Goal: Information Seeking & Learning: Learn about a topic

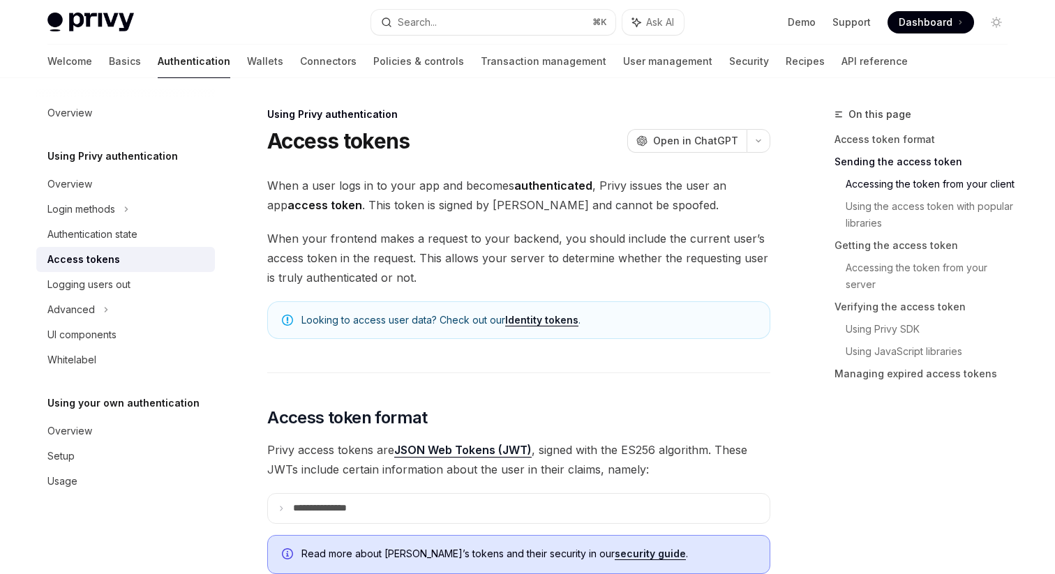
scroll to position [664, 0]
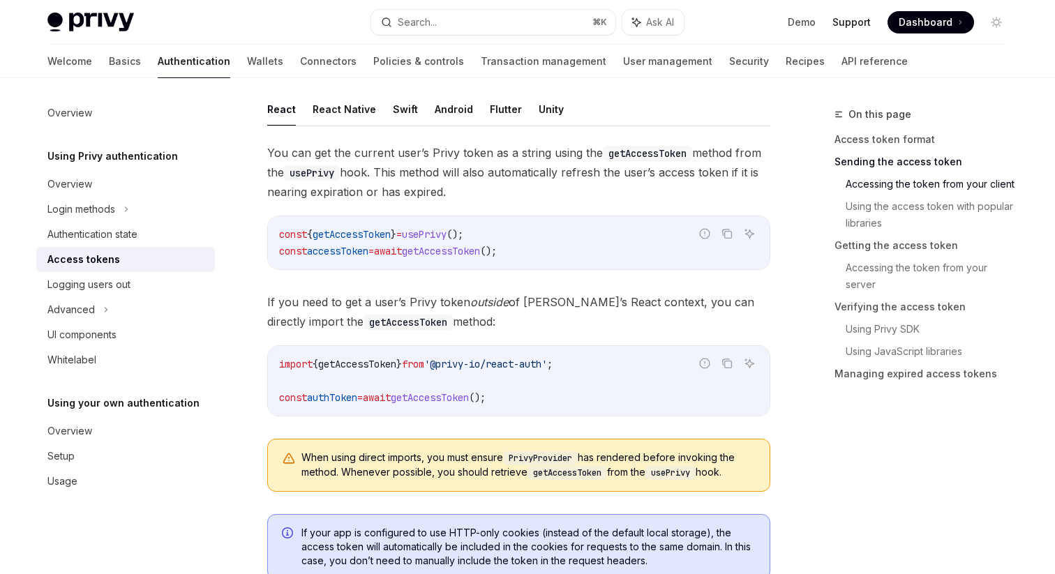
click at [861, 27] on link "Support" at bounding box center [852, 22] width 38 height 14
click at [802, 24] on link "Demo" at bounding box center [802, 22] width 28 height 14
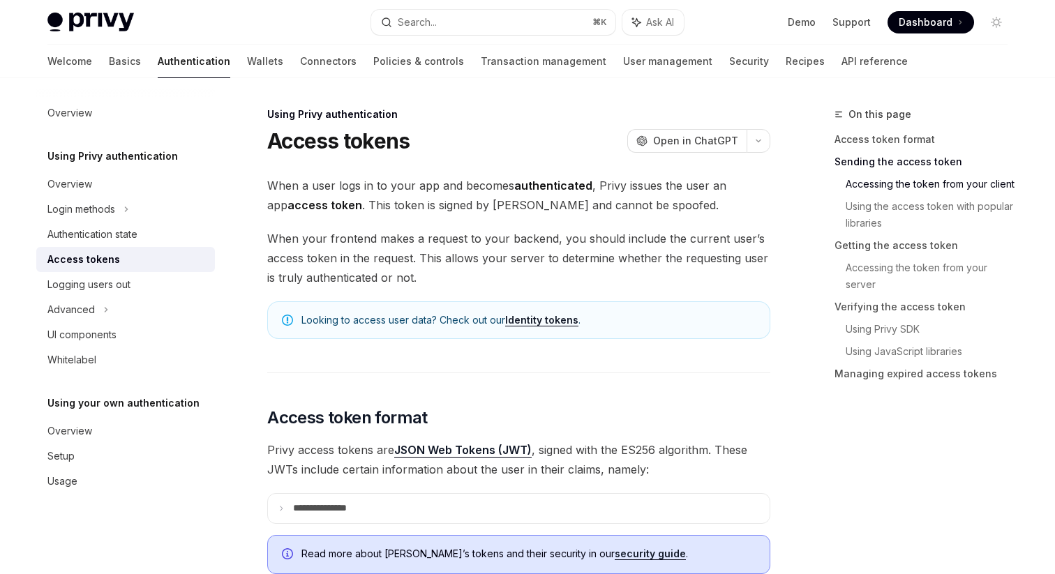
scroll to position [664, 0]
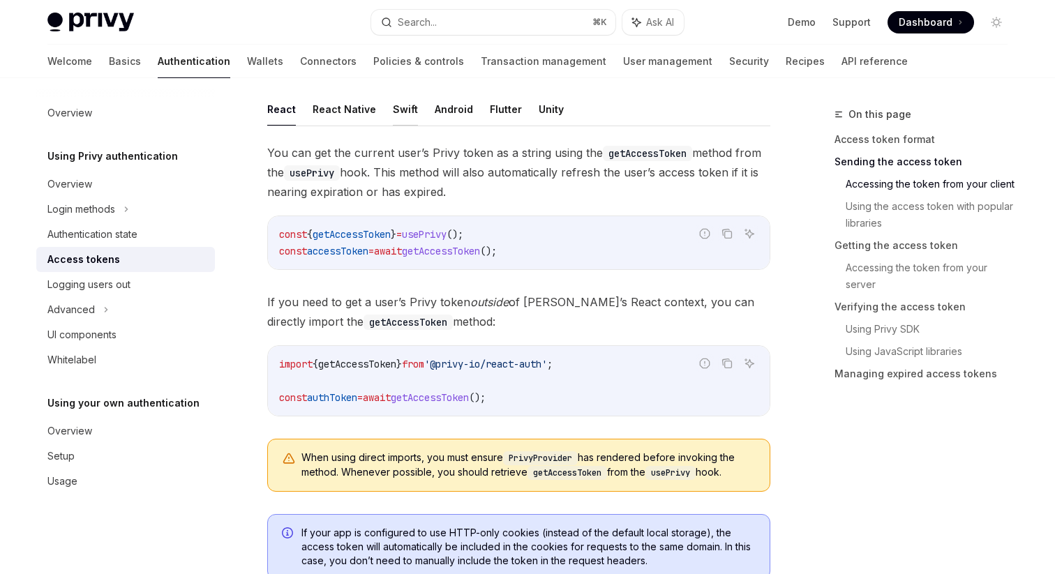
click at [404, 108] on button "Swift" at bounding box center [405, 109] width 25 height 33
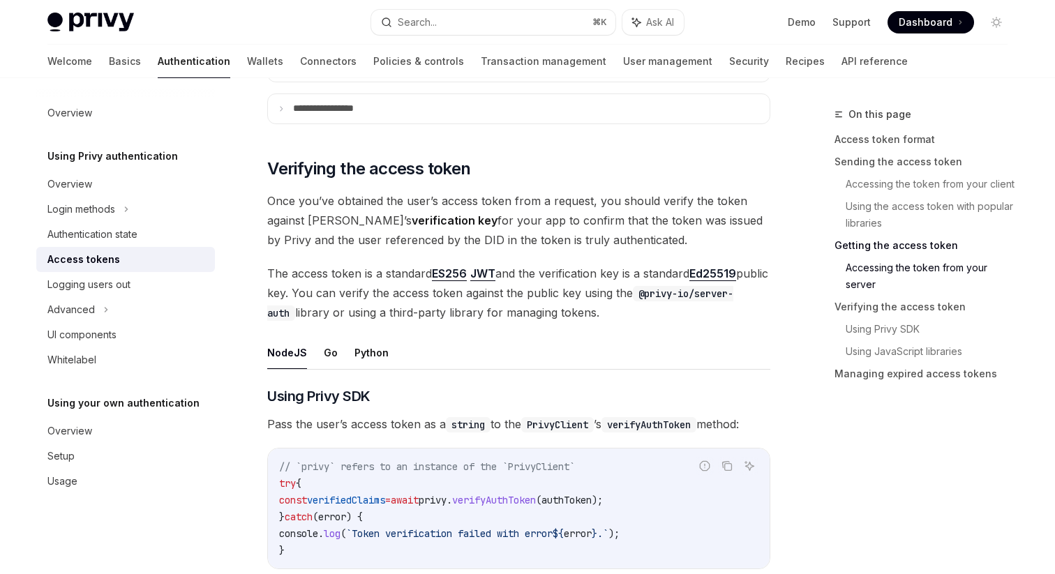
scroll to position [1886, 0]
click at [178, 91] on div at bounding box center [125, 89] width 179 height 22
click at [856, 25] on link "Support" at bounding box center [852, 22] width 38 height 14
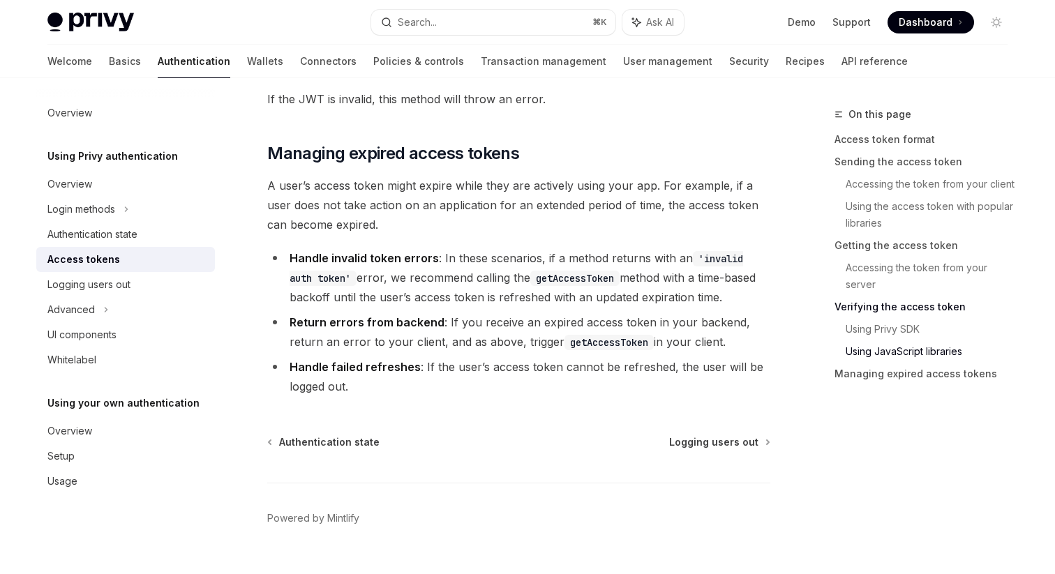
scroll to position [3630, 0]
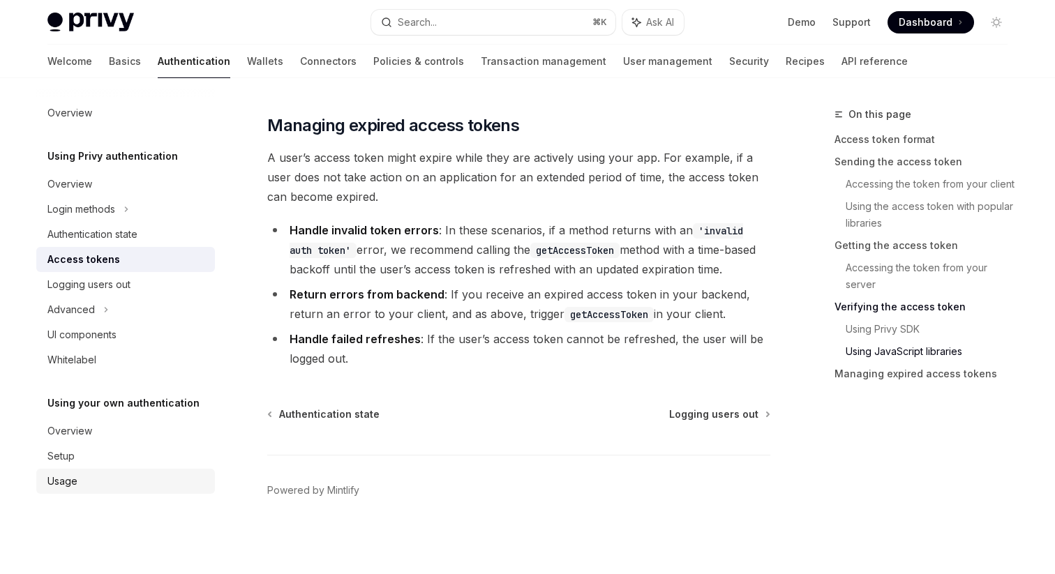
click at [82, 477] on div "Usage" at bounding box center [126, 481] width 159 height 17
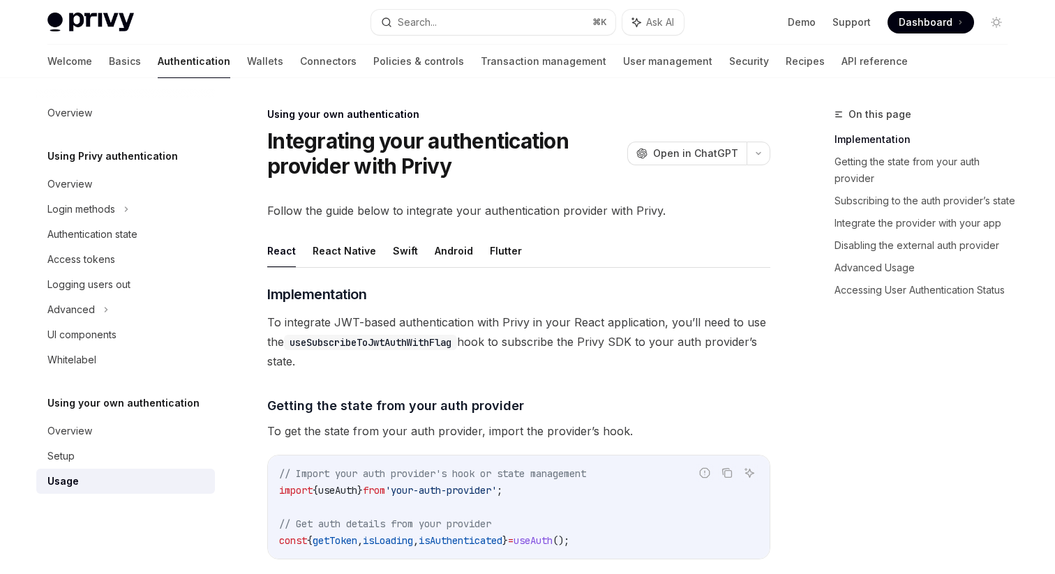
click at [88, 23] on img at bounding box center [90, 23] width 87 height 20
type textarea "*"
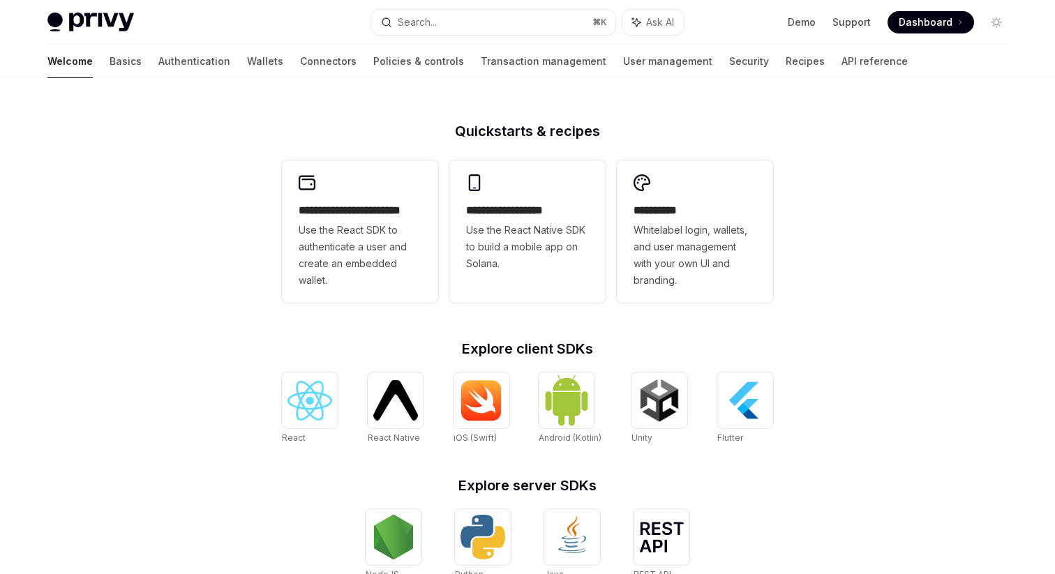
scroll to position [353, 0]
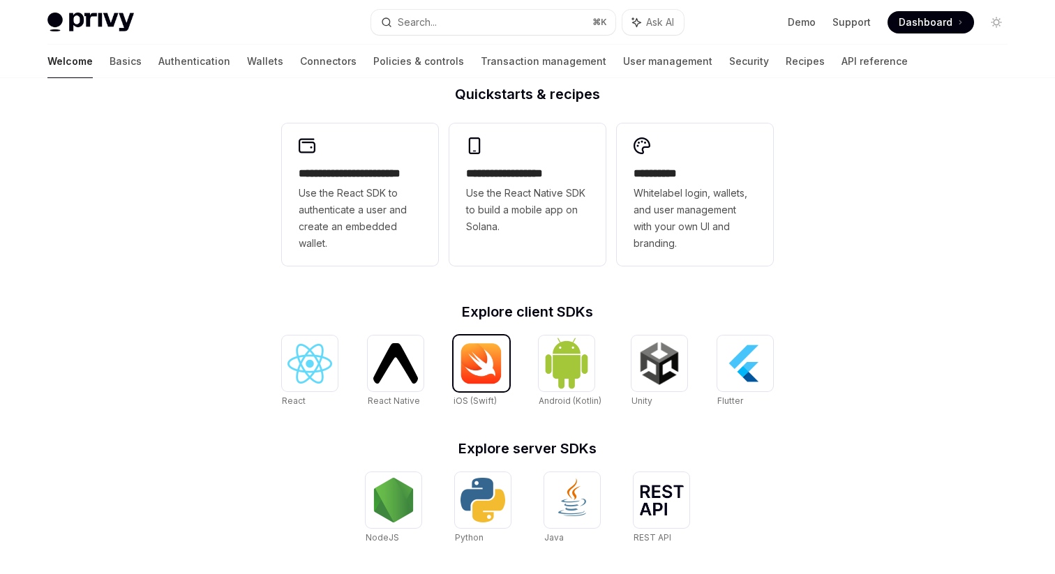
click at [489, 376] on img at bounding box center [481, 364] width 45 height 42
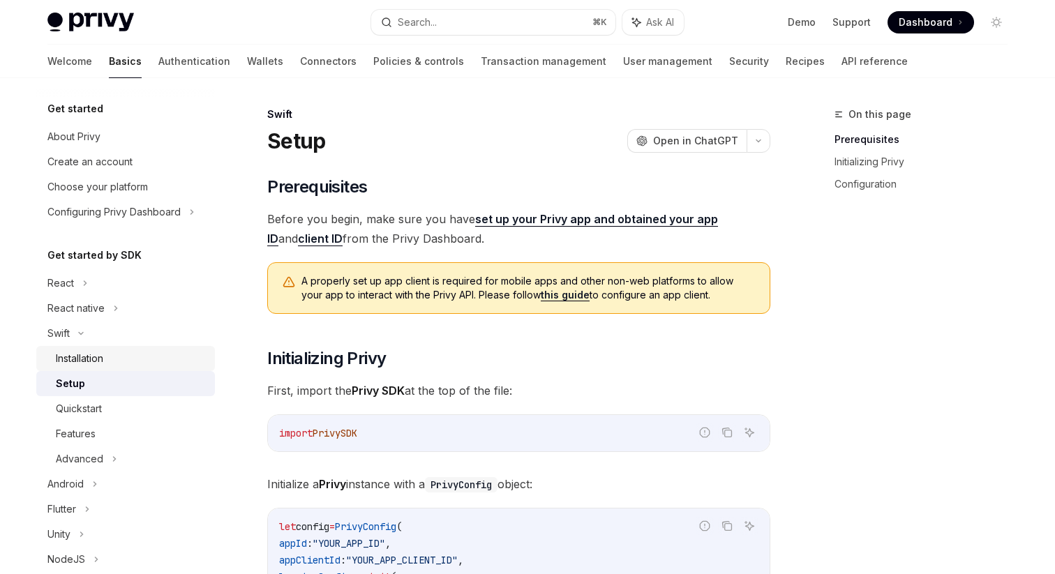
click at [95, 354] on div "Installation" at bounding box center [79, 358] width 47 height 17
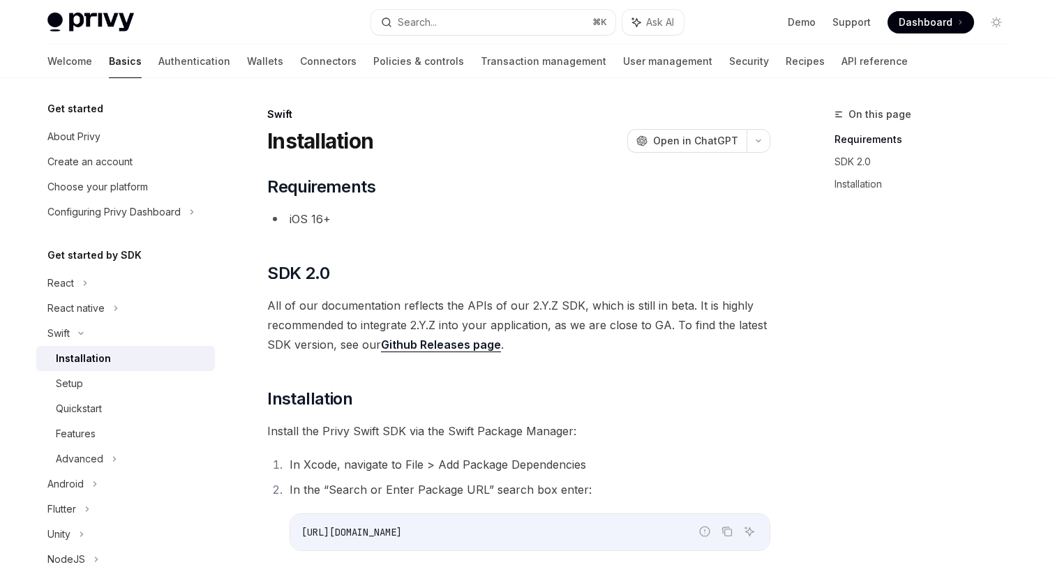
click at [457, 346] on link "Github Releases page" at bounding box center [441, 345] width 120 height 15
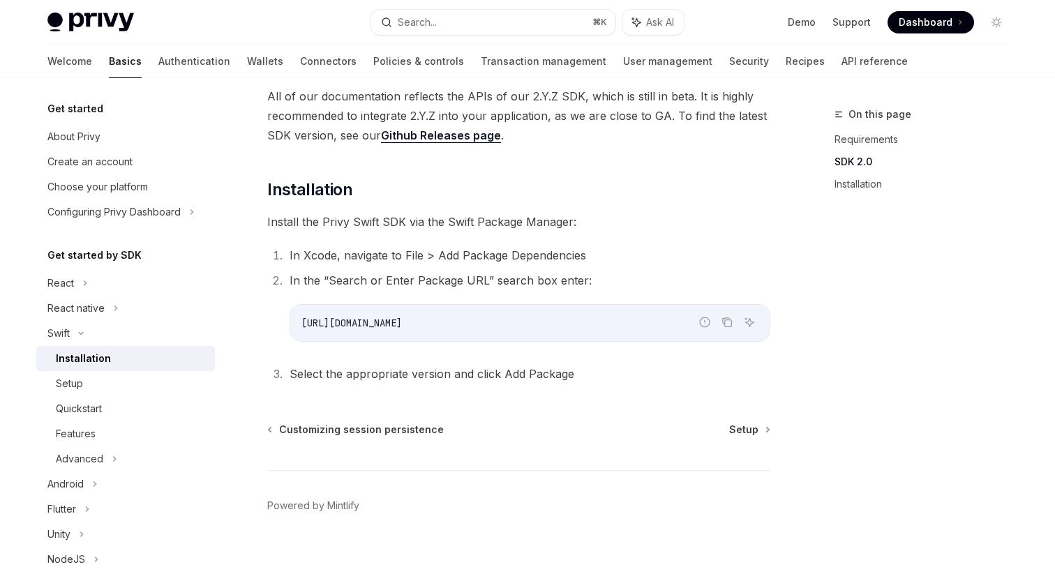
scroll to position [226, 0]
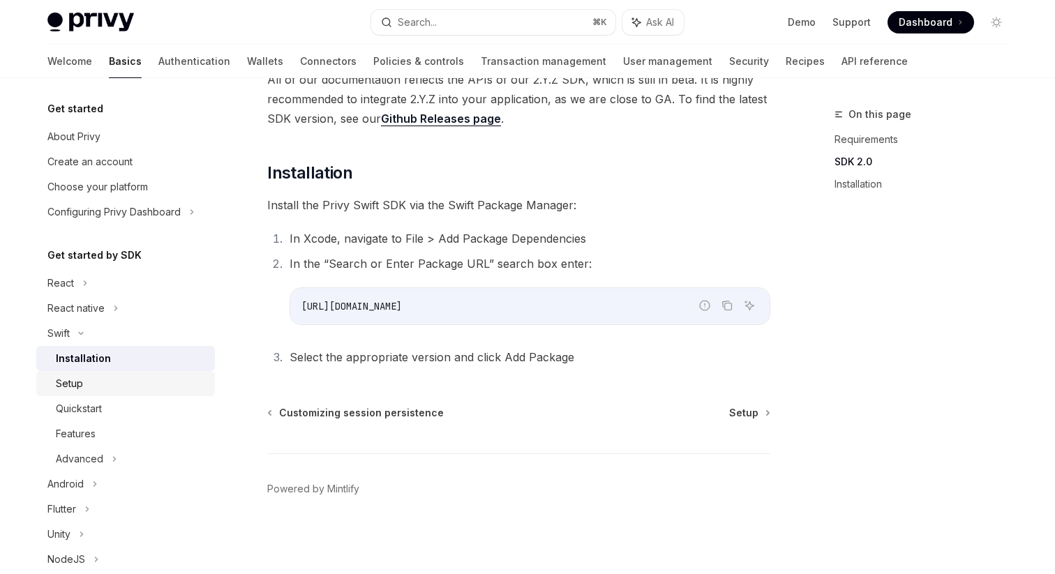
click at [96, 382] on div "Setup" at bounding box center [131, 384] width 151 height 17
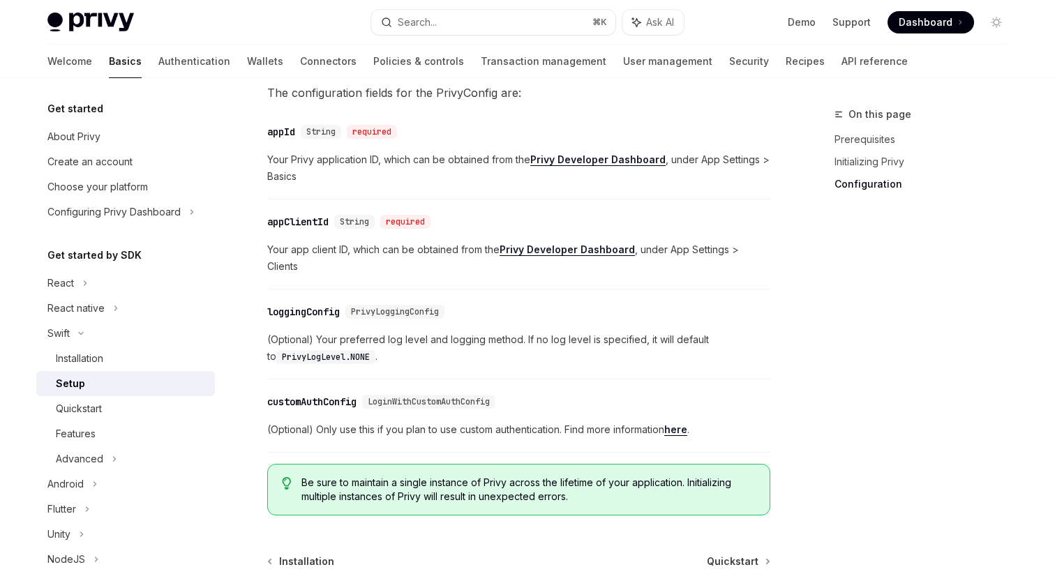
scroll to position [725, 0]
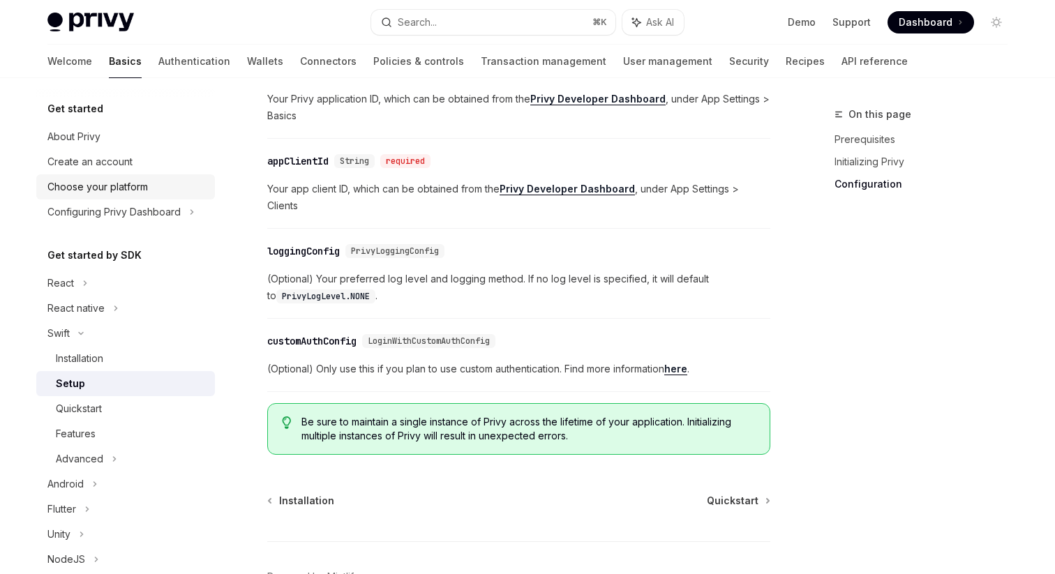
click at [134, 190] on div "Choose your platform" at bounding box center [97, 187] width 101 height 17
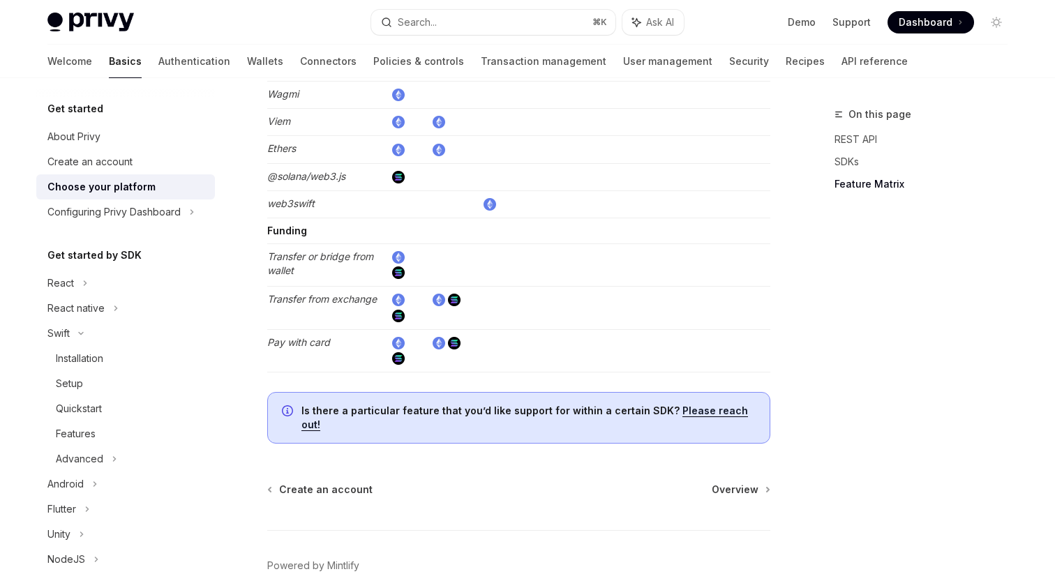
scroll to position [2637, 0]
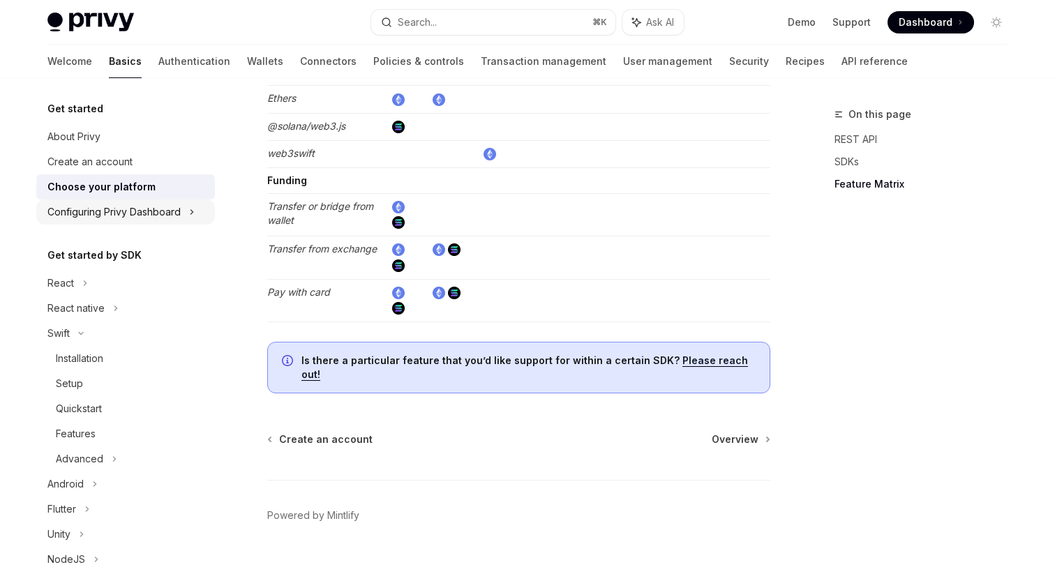
click at [162, 216] on div "Configuring Privy Dashboard" at bounding box center [113, 212] width 133 height 17
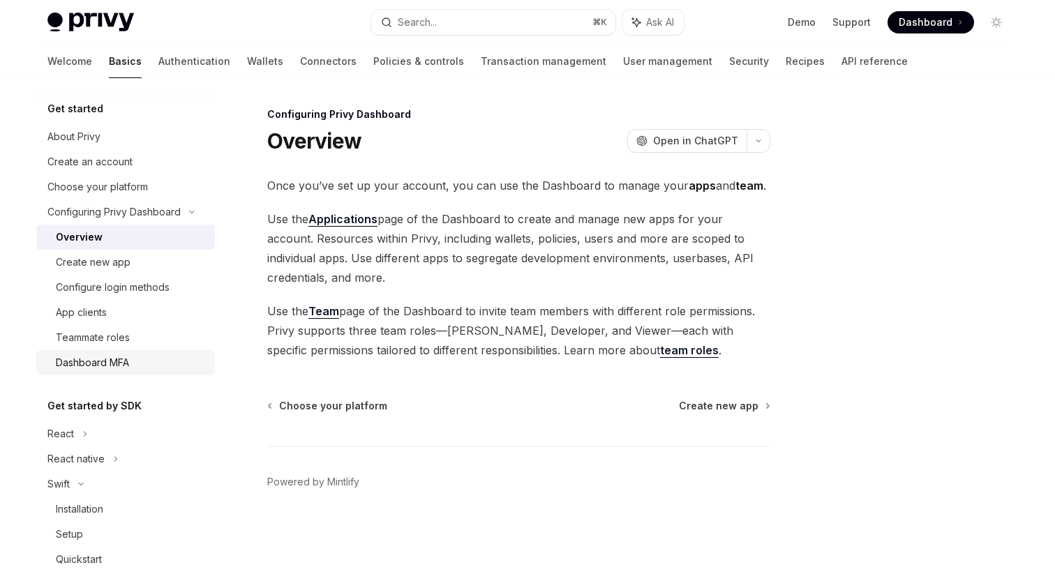
click at [115, 361] on div "Dashboard MFA" at bounding box center [92, 363] width 73 height 17
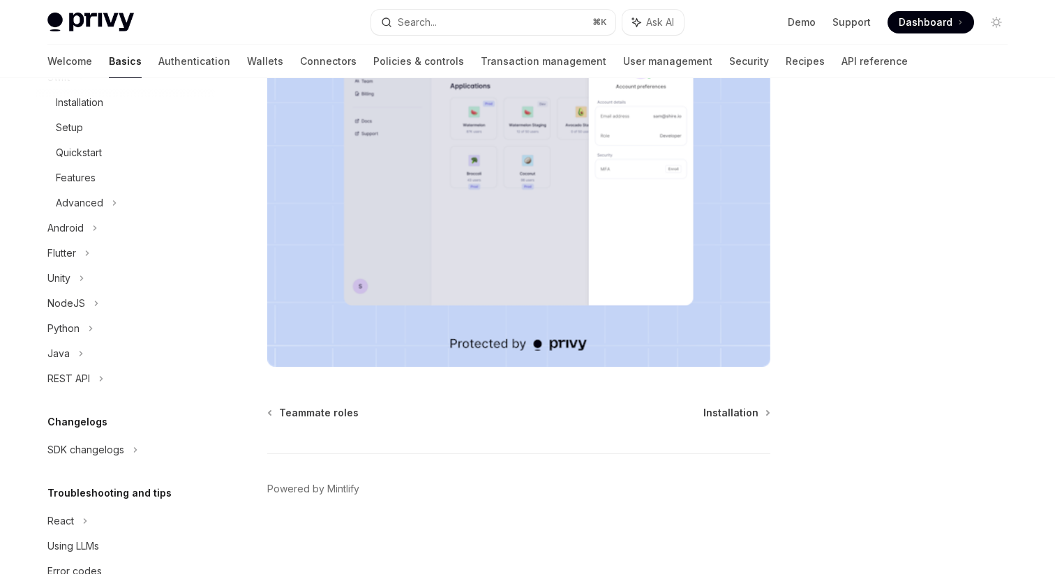
scroll to position [445, 0]
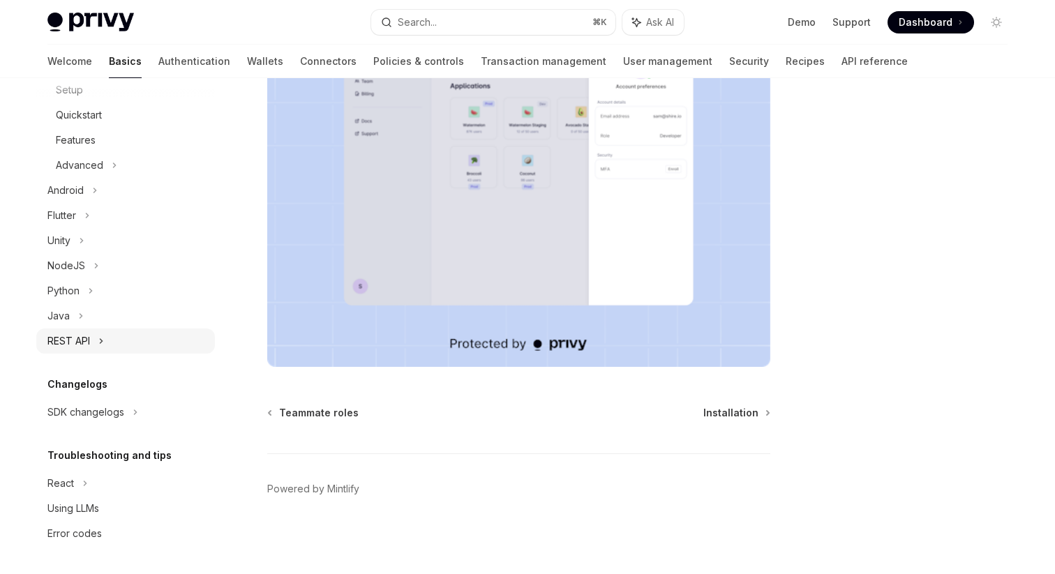
click at [71, 343] on div "REST API" at bounding box center [68, 341] width 43 height 17
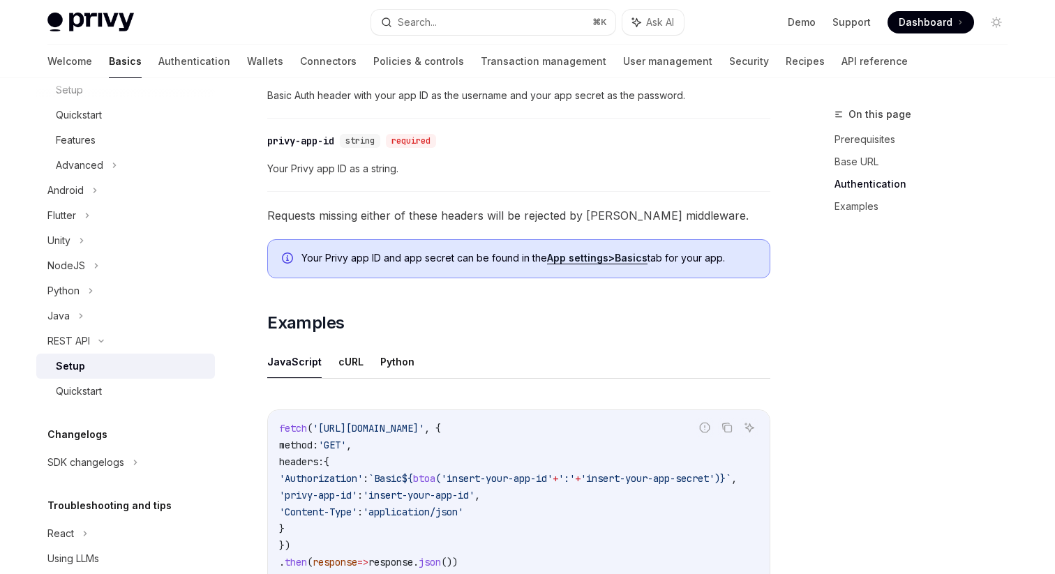
scroll to position [503, 0]
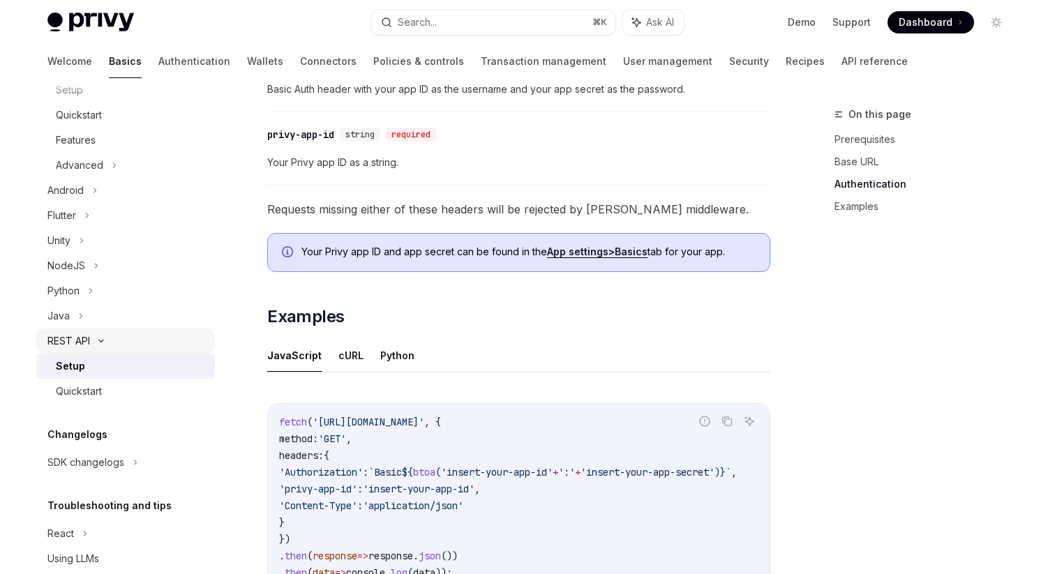
click at [83, 341] on div "REST API" at bounding box center [68, 341] width 43 height 17
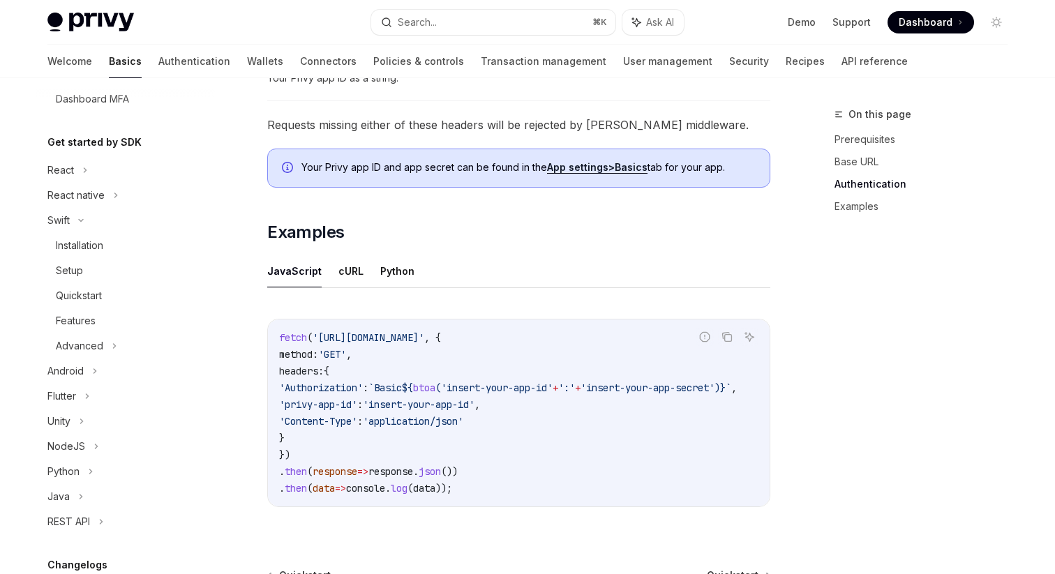
scroll to position [638, 0]
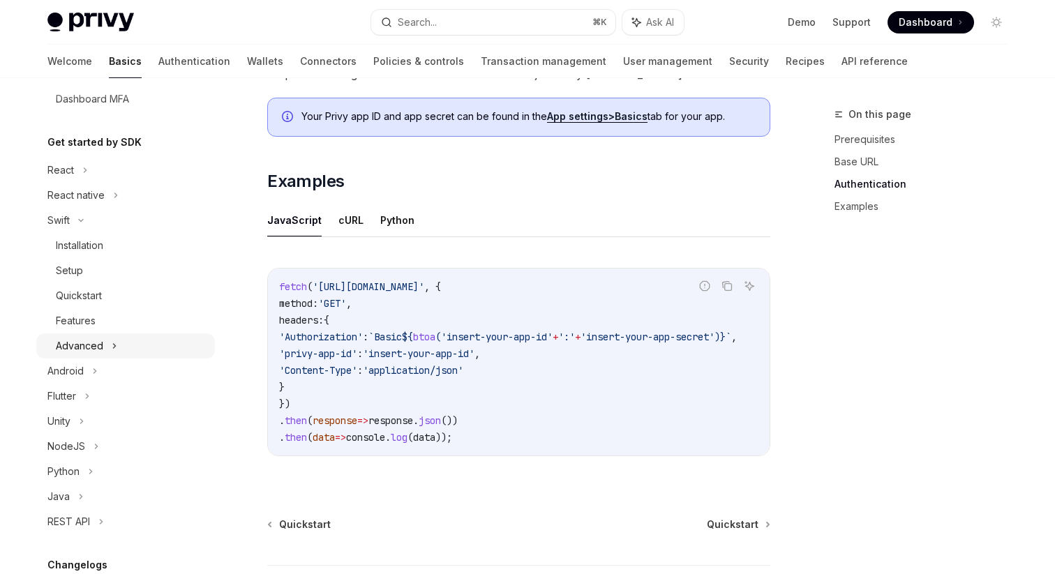
click at [90, 337] on div "Advanced" at bounding box center [125, 346] width 179 height 25
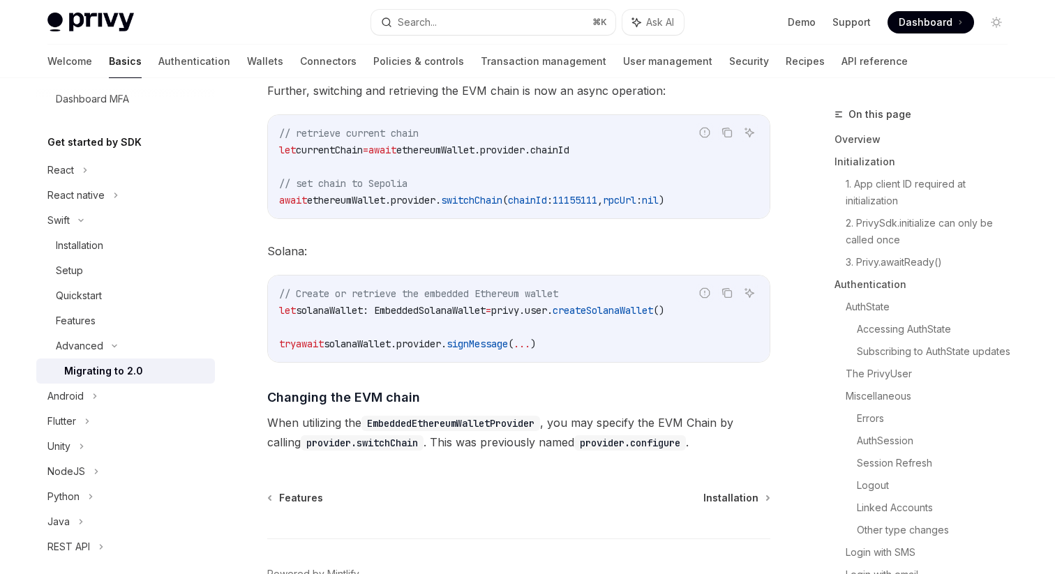
scroll to position [6120, 0]
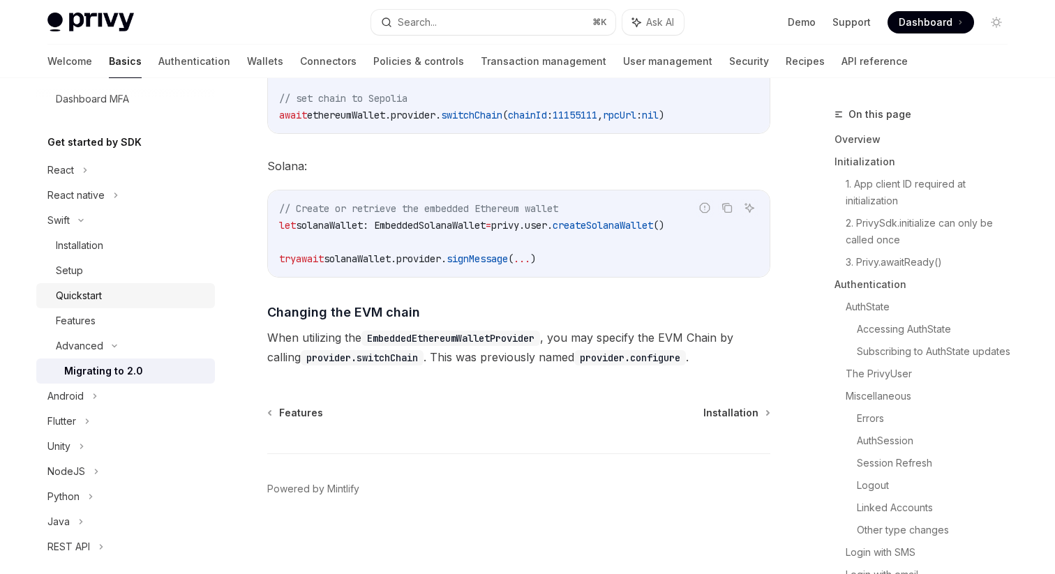
click at [77, 303] on div "Quickstart" at bounding box center [79, 296] width 46 height 17
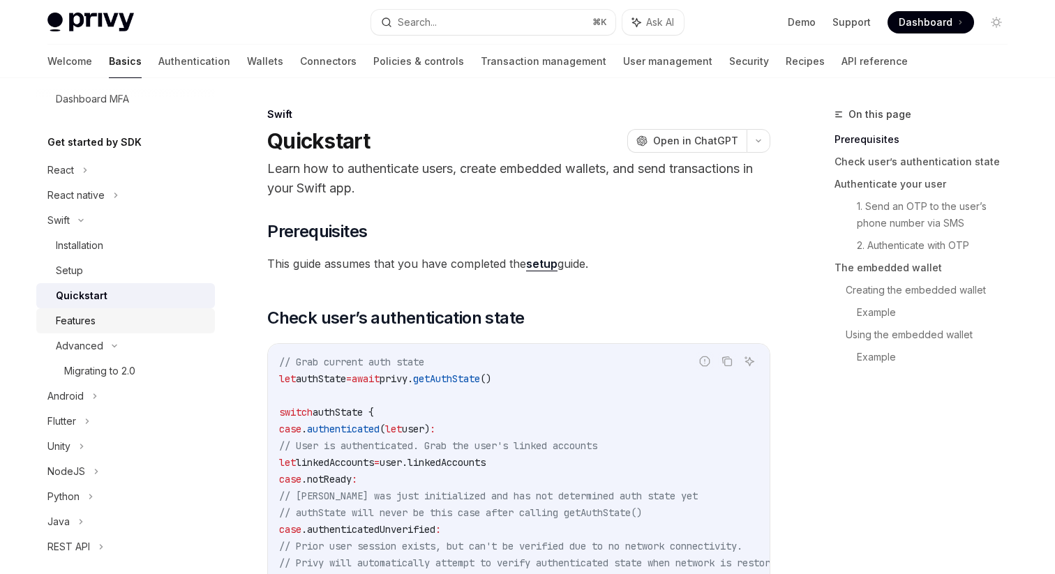
click at [82, 322] on div "Features" at bounding box center [76, 321] width 40 height 17
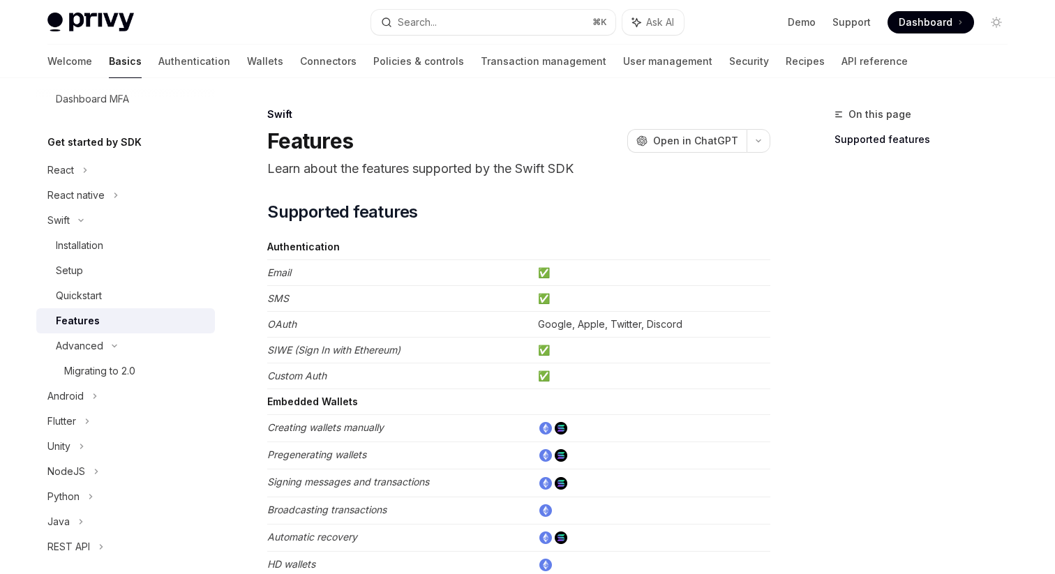
click at [544, 300] on td "✅" at bounding box center [652, 299] width 238 height 26
click at [106, 291] on div "Quickstart" at bounding box center [131, 296] width 151 height 17
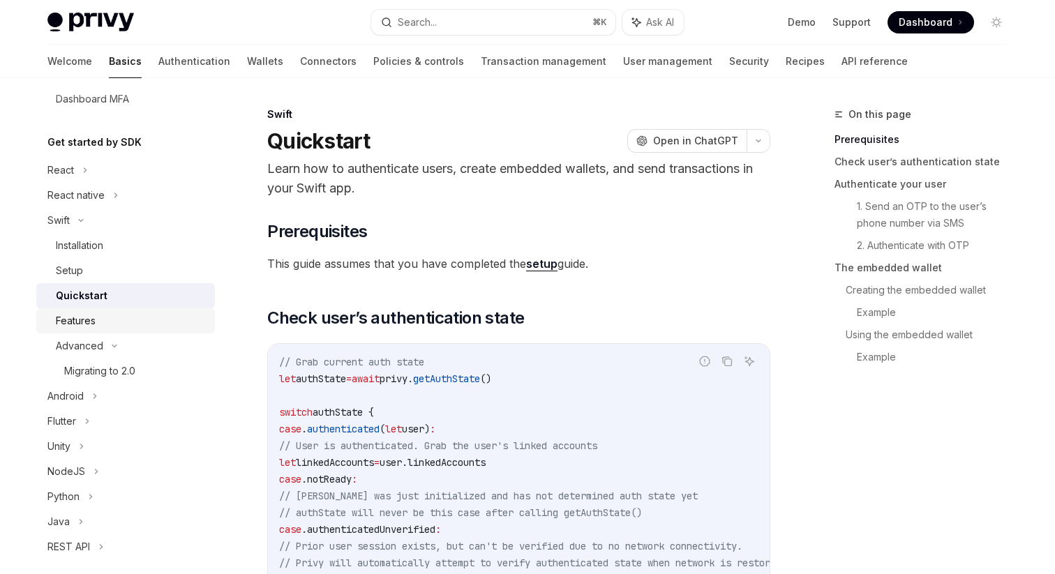
click at [106, 313] on div "Features" at bounding box center [131, 321] width 151 height 17
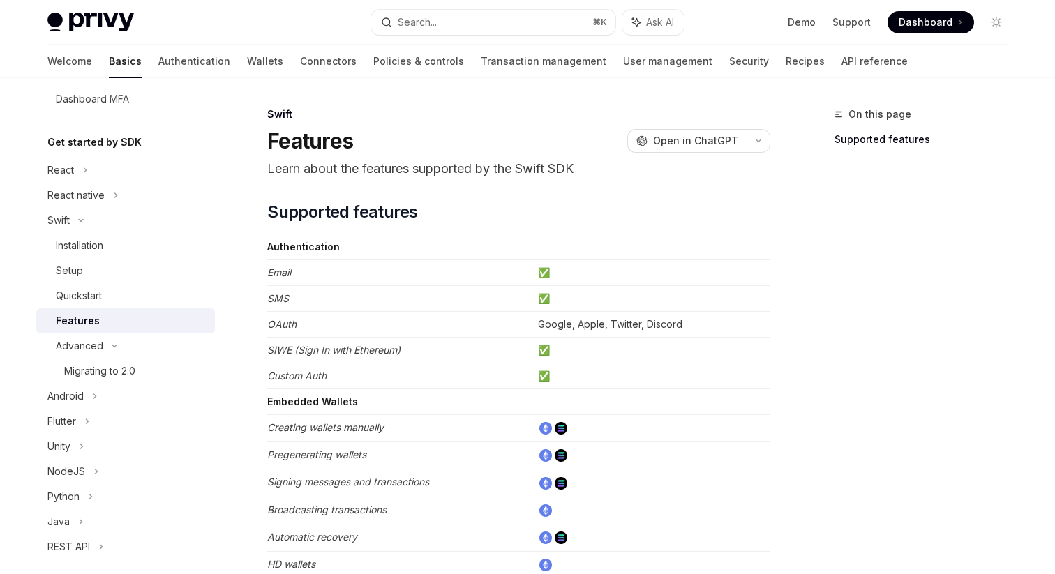
click at [354, 166] on p "Learn about the features supported by the Swift SDK" at bounding box center [518, 169] width 503 height 20
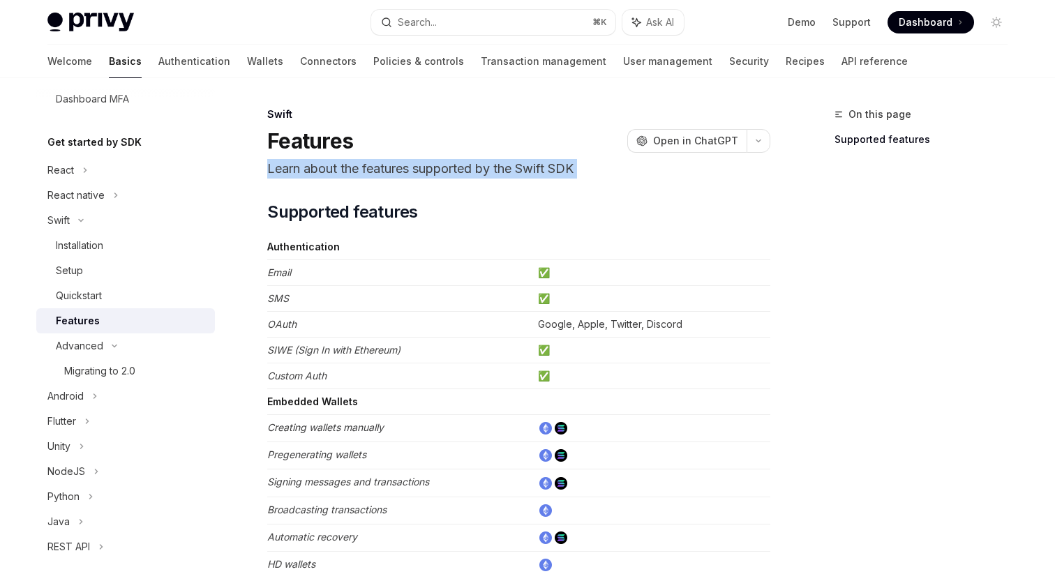
click at [354, 166] on p "Learn about the features supported by the Swift SDK" at bounding box center [518, 169] width 503 height 20
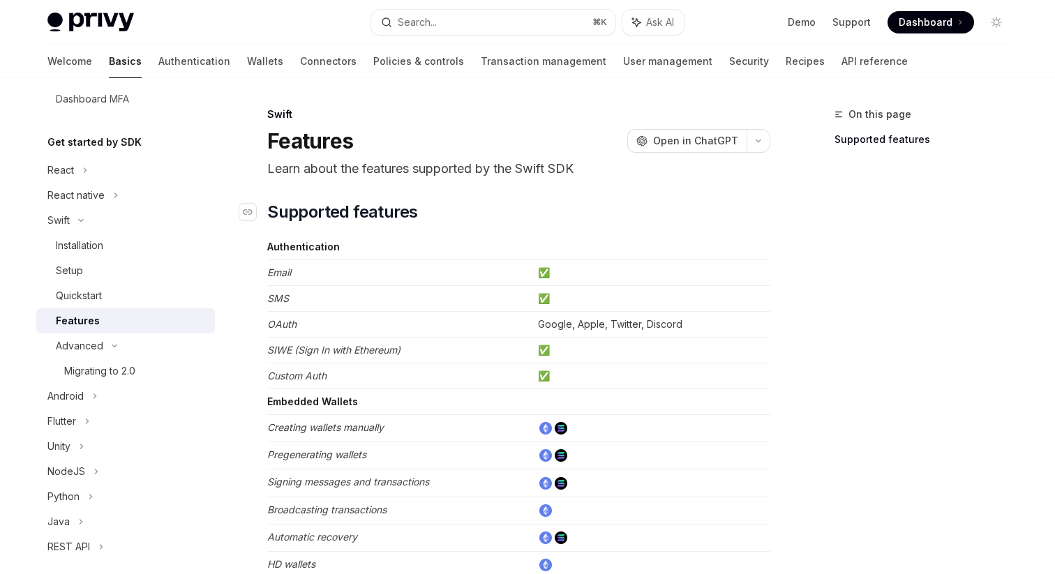
click at [345, 202] on span "Supported features" at bounding box center [342, 212] width 150 height 22
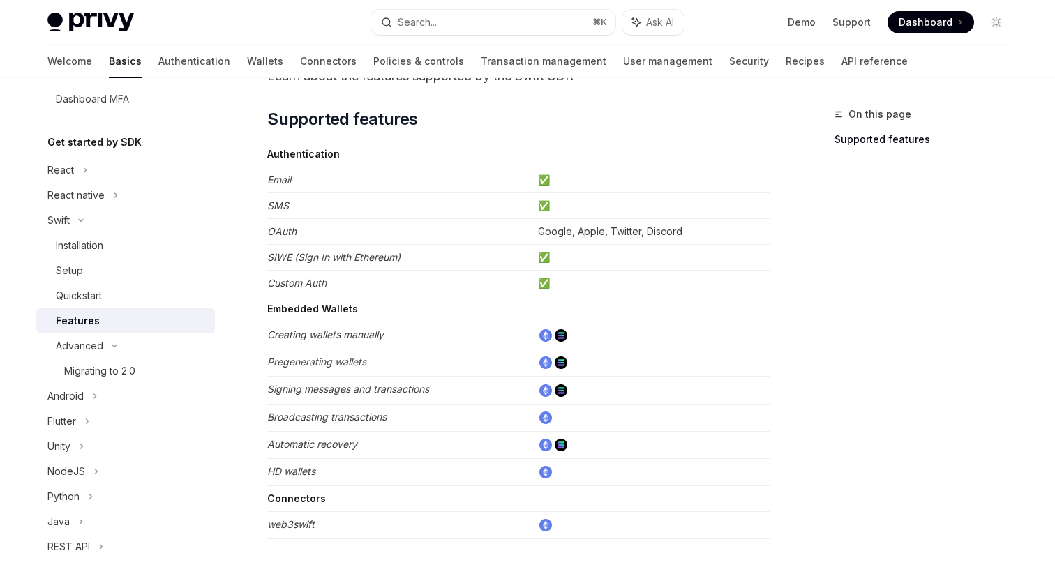
scroll to position [95, 0]
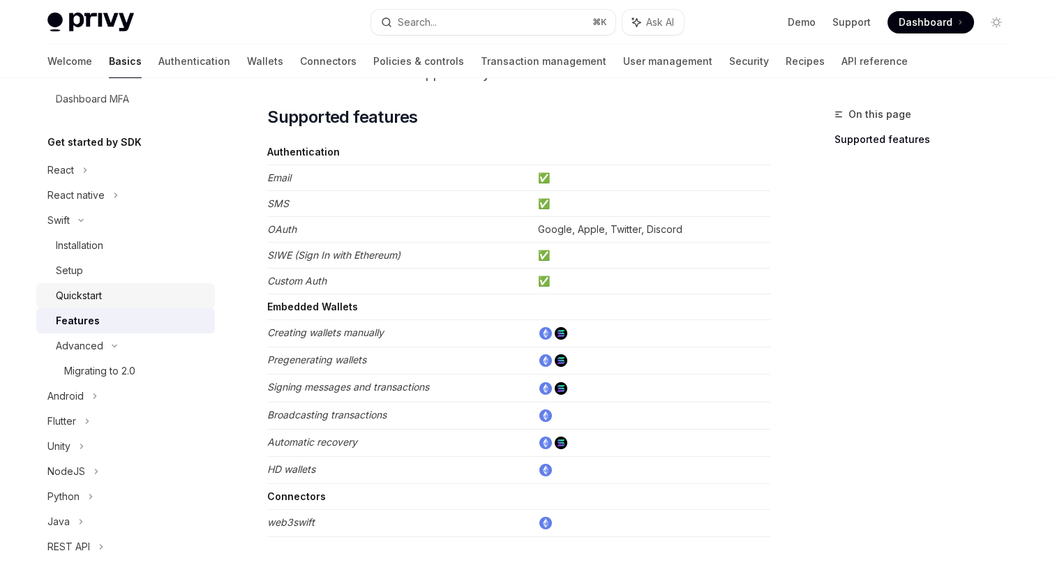
click at [102, 297] on div "Quickstart" at bounding box center [79, 296] width 46 height 17
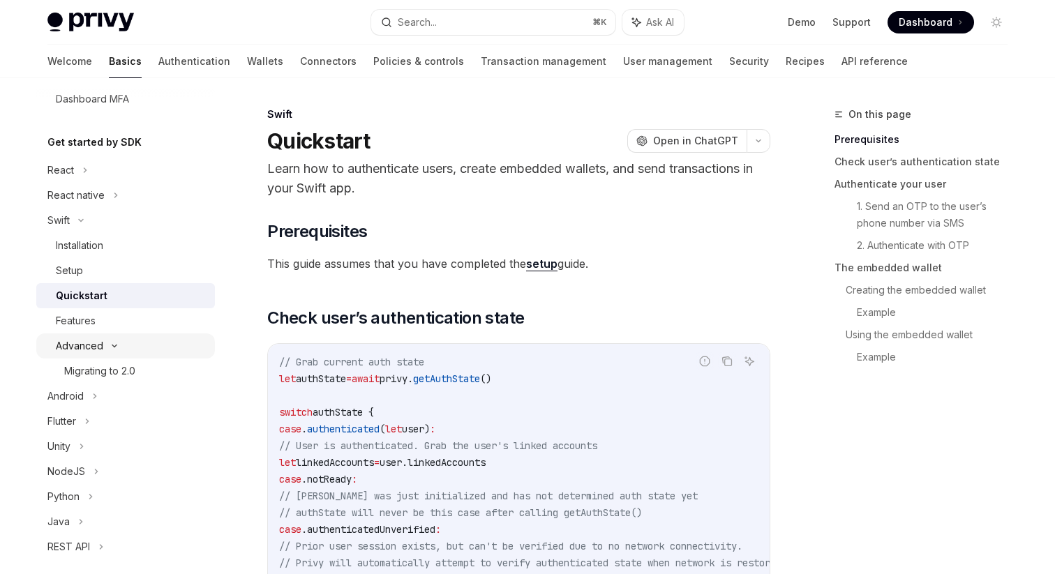
click at [99, 348] on div "Advanced" at bounding box center [79, 346] width 47 height 17
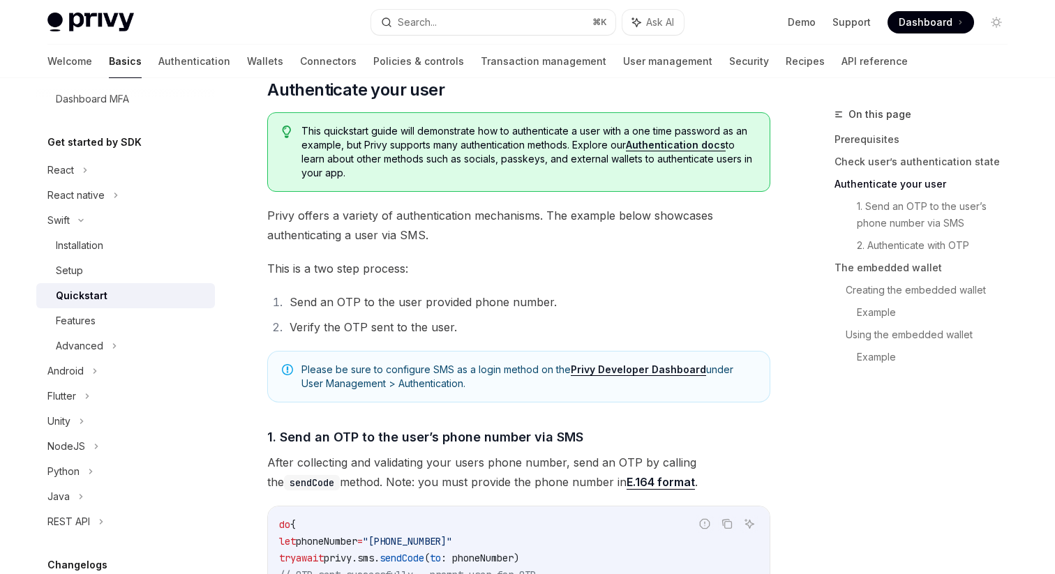
scroll to position [648, 0]
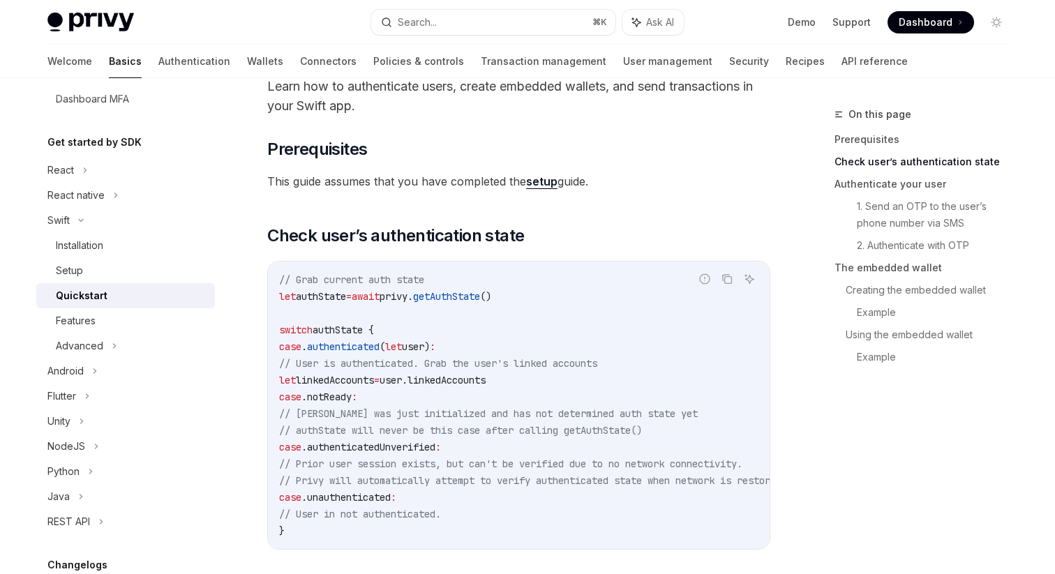
scroll to position [0, 0]
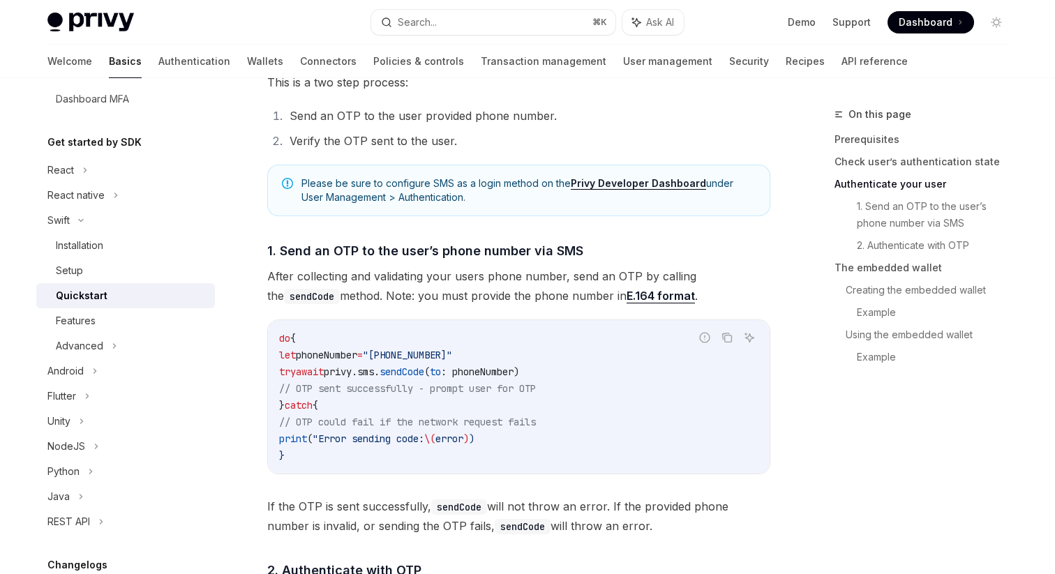
scroll to position [864, 0]
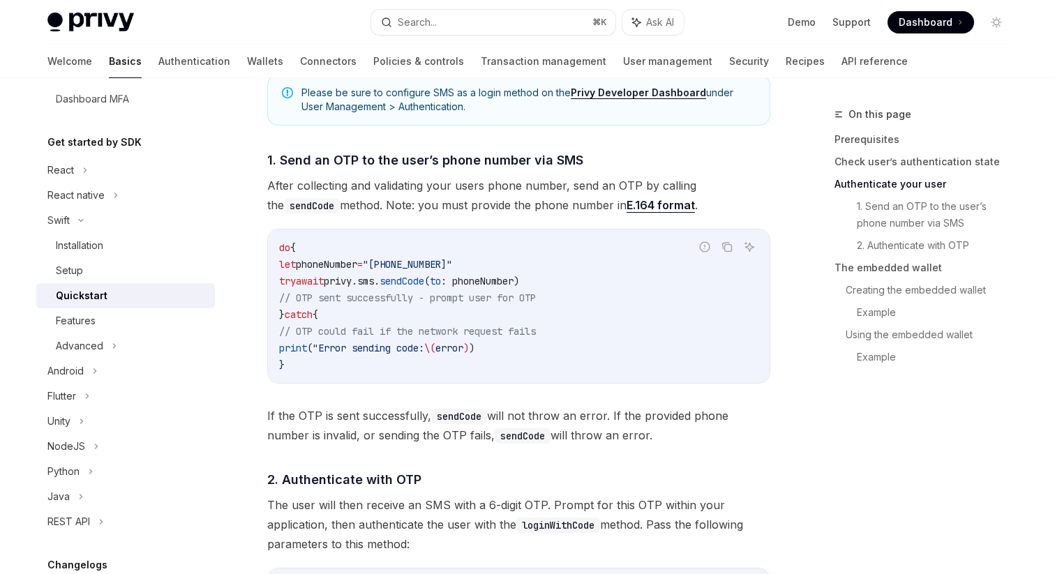
click at [720, 193] on span "After collecting and validating your users phone number, send an OTP by calling…" at bounding box center [518, 195] width 503 height 39
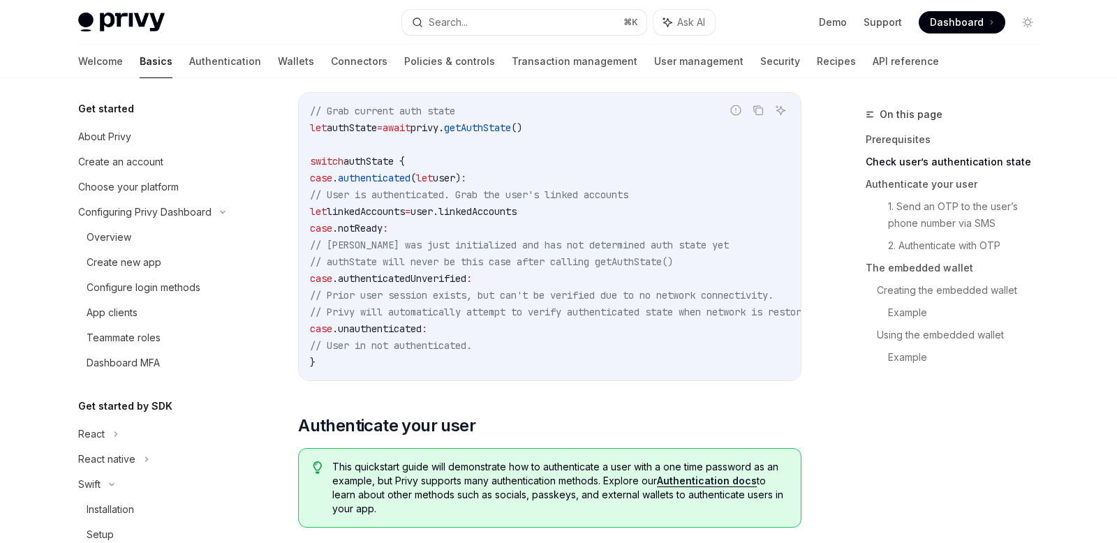
scroll to position [0, 0]
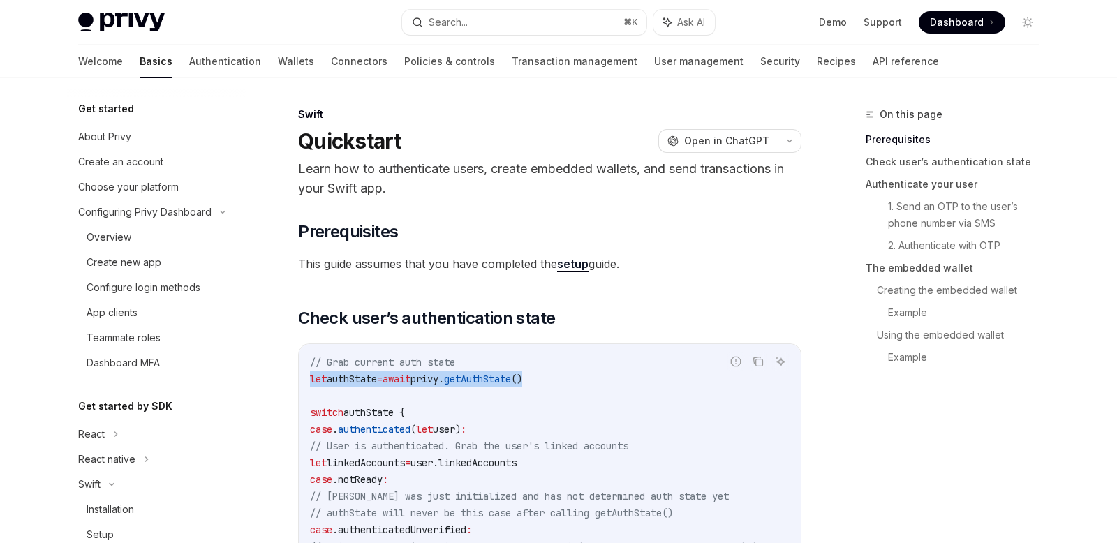
drag, startPoint x: 339, startPoint y: 379, endPoint x: 590, endPoint y: 378, distance: 250.6
click at [590, 378] on code "// Grab current auth state let authState = await privy. getAuthState () switch …" at bounding box center [581, 488] width 542 height 268
copy span "let authState = await privy. getAuthState ()"
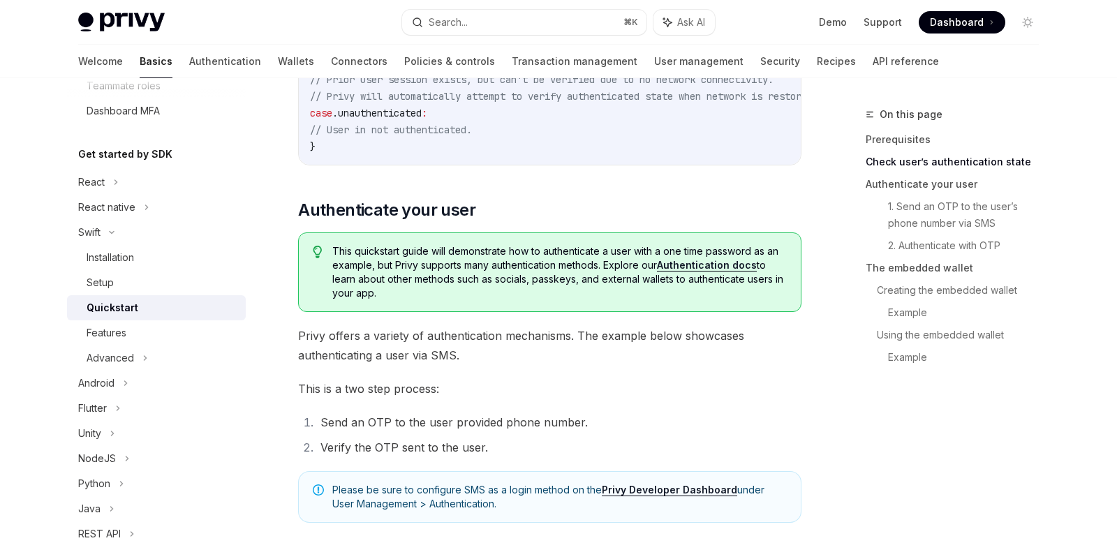
scroll to position [471, 0]
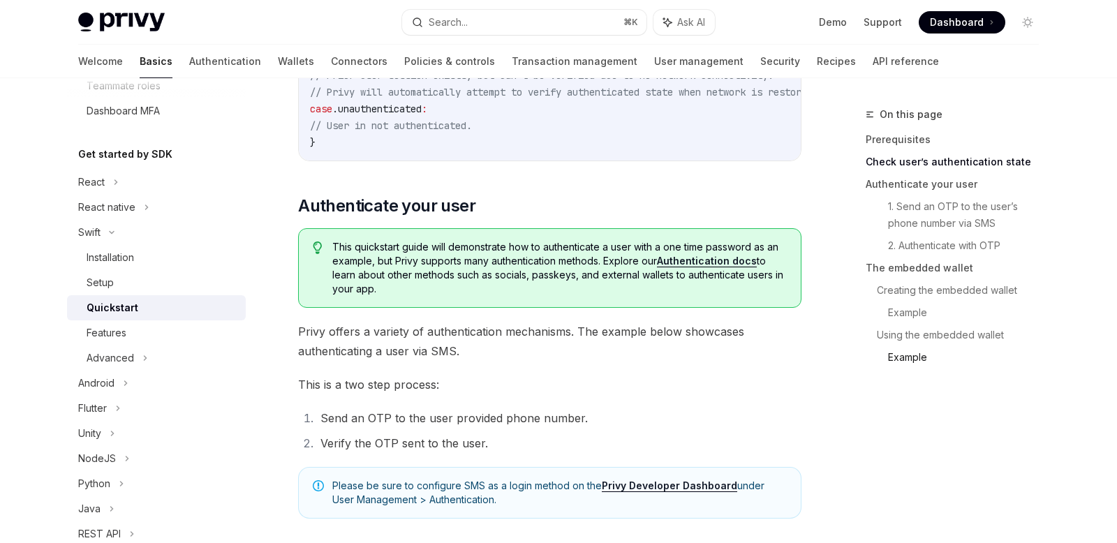
click at [900, 359] on link "Example" at bounding box center [969, 357] width 162 height 22
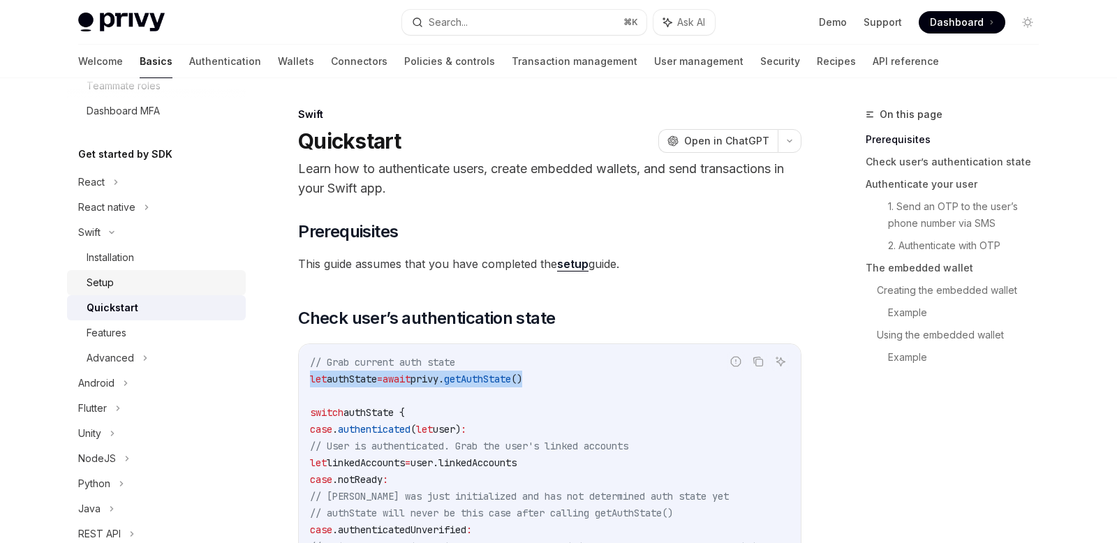
click at [102, 282] on div "Setup" at bounding box center [100, 282] width 27 height 17
type textarea "*"
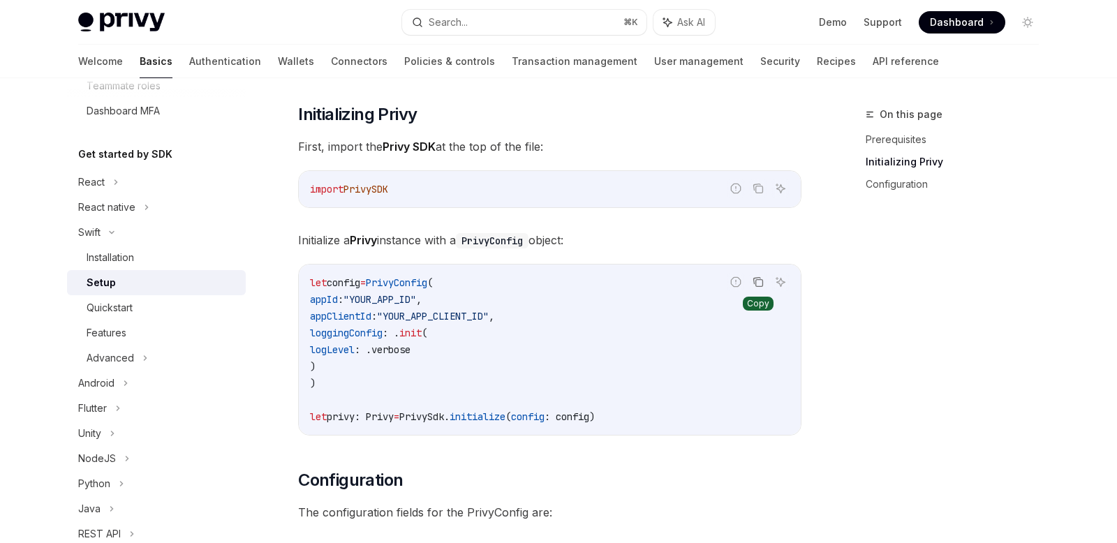
scroll to position [246, 0]
click at [760, 282] on icon "Copy the contents from the code block" at bounding box center [757, 280] width 11 height 11
click at [621, 322] on code "let config = PrivyConfig ( appId : "YOUR_APP_ID" , appClientId : "YOUR_APP_CLIE…" at bounding box center [550, 348] width 480 height 151
click at [756, 281] on icon "Copy the contents from the code block" at bounding box center [759, 282] width 7 height 7
click at [760, 279] on icon "Copy the contents from the code block" at bounding box center [757, 280] width 11 height 11
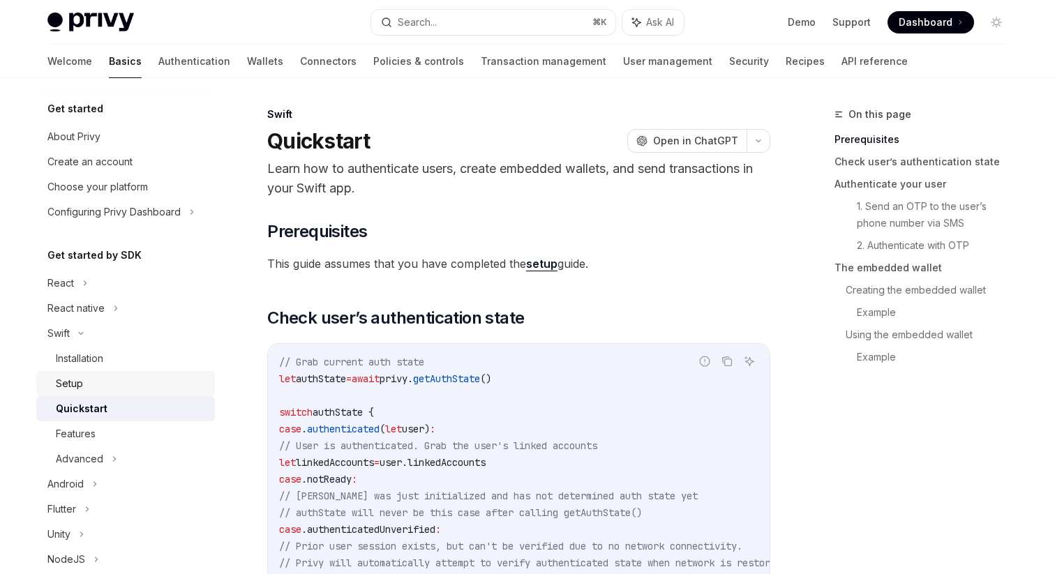
click at [87, 386] on div "Setup" at bounding box center [131, 384] width 151 height 17
type textarea "*"
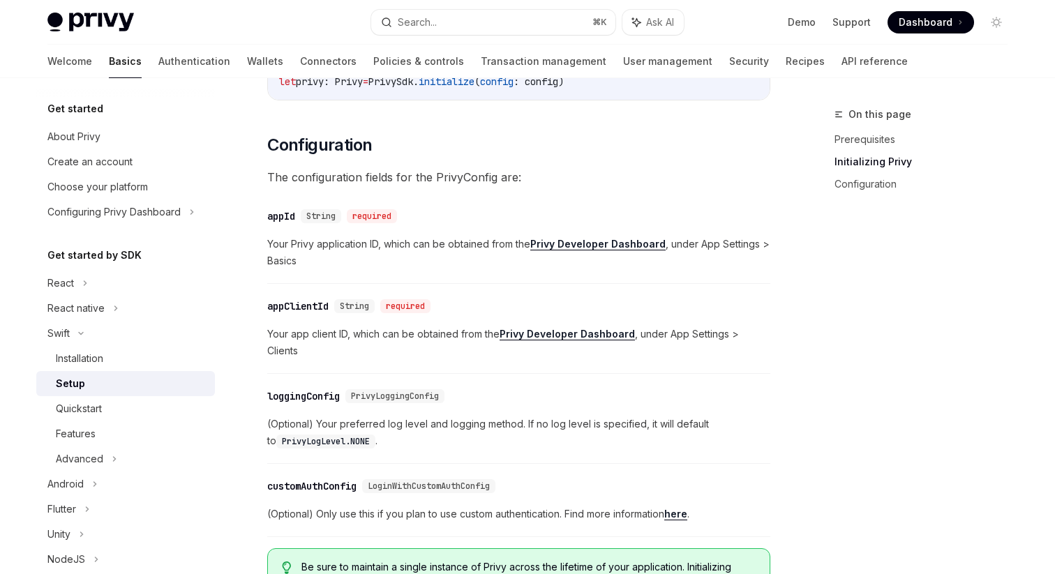
scroll to position [558, 0]
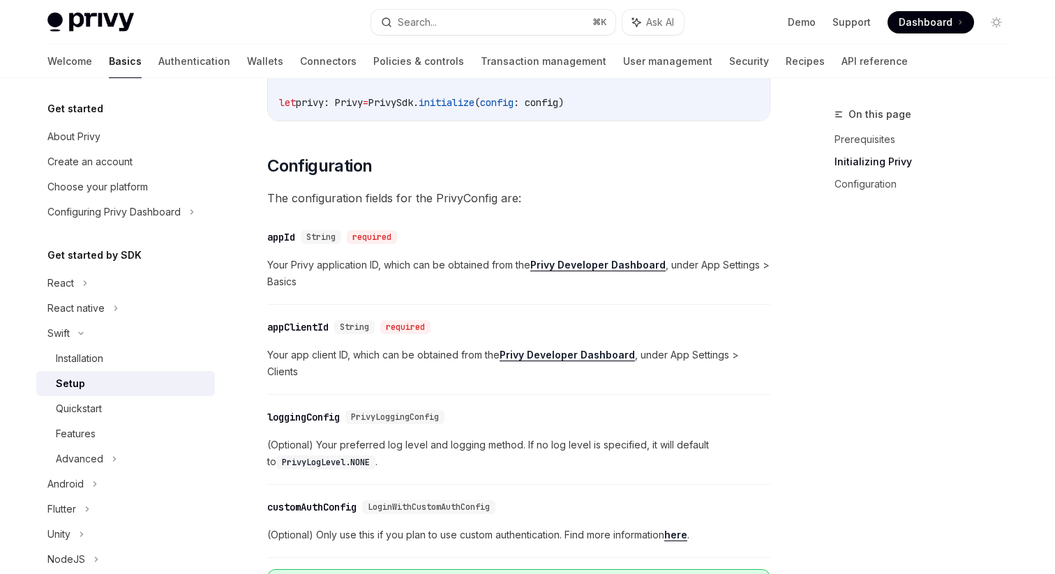
click at [595, 265] on strong "Privy Developer Dashboard" at bounding box center [598, 265] width 135 height 12
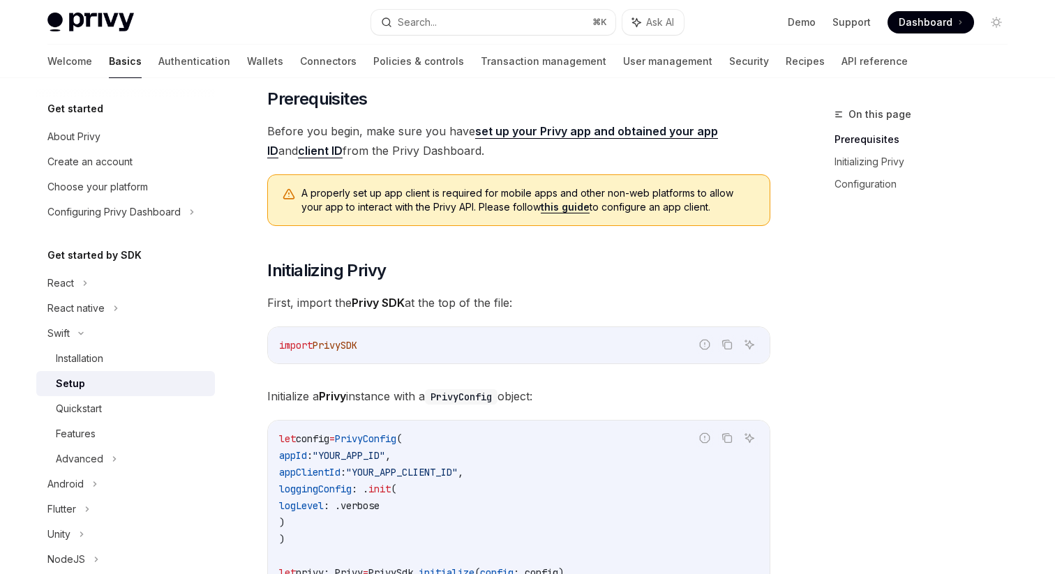
scroll to position [0, 0]
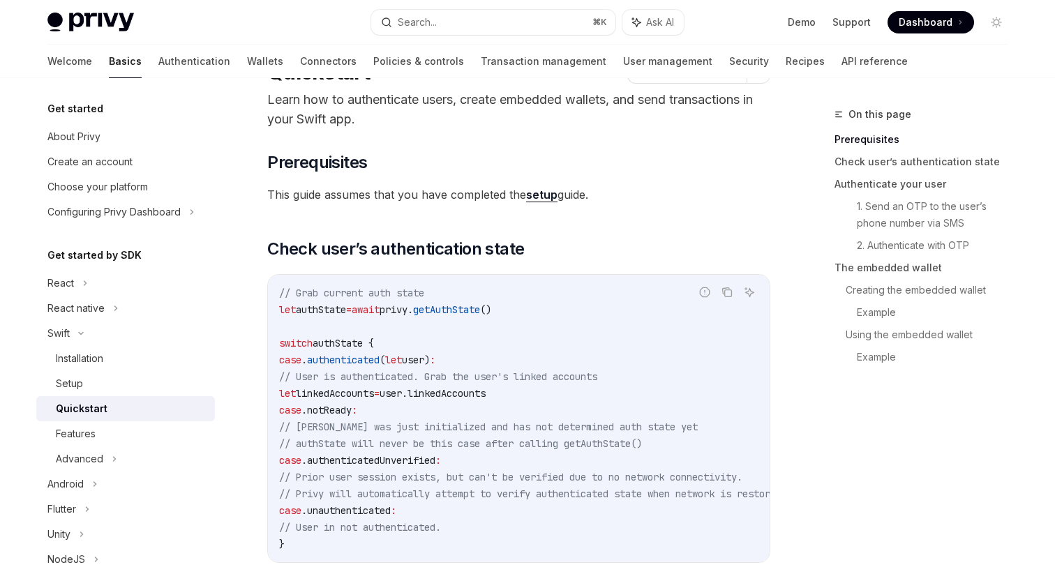
scroll to position [71, 0]
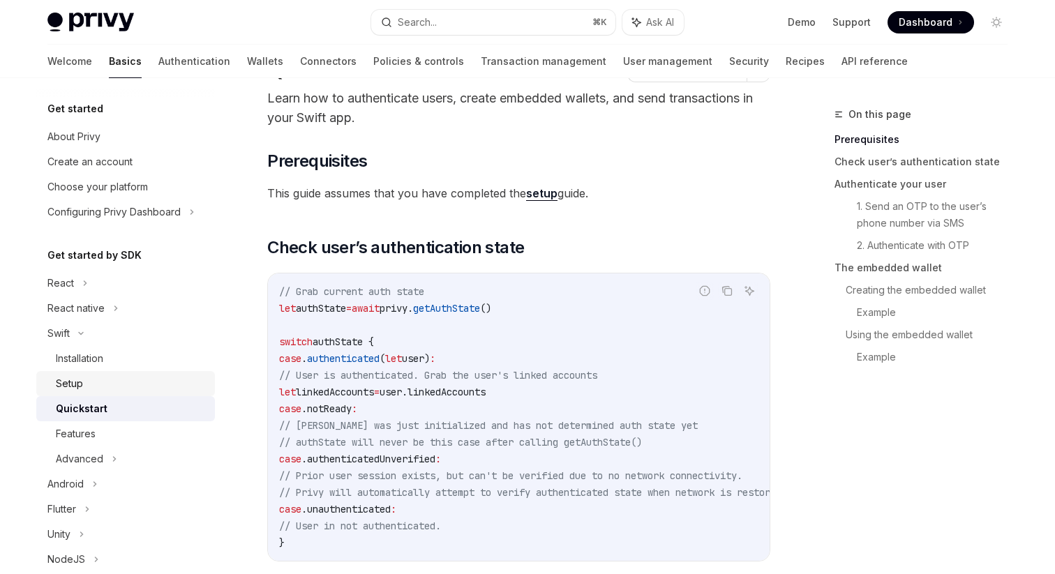
click at [111, 378] on div "Setup" at bounding box center [131, 384] width 151 height 17
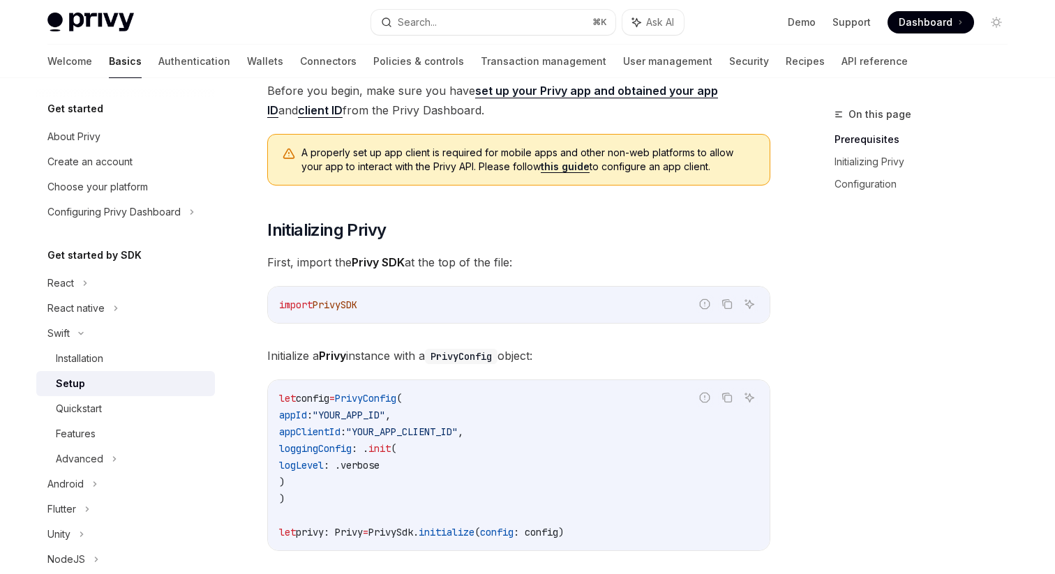
scroll to position [287, 0]
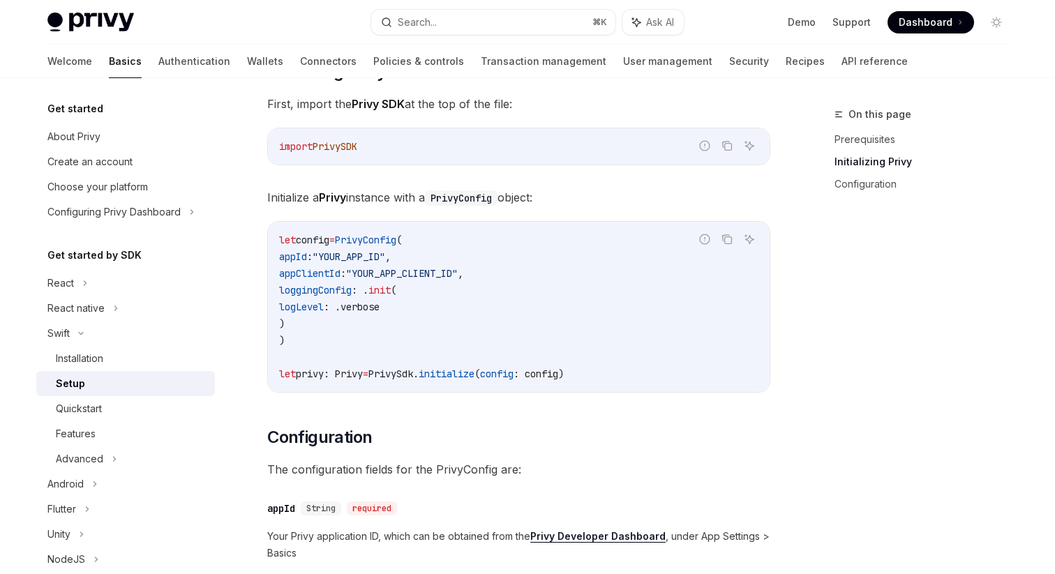
click at [809, 274] on div "On this page Prerequisites Initializing Privy Configuration" at bounding box center [913, 340] width 212 height 468
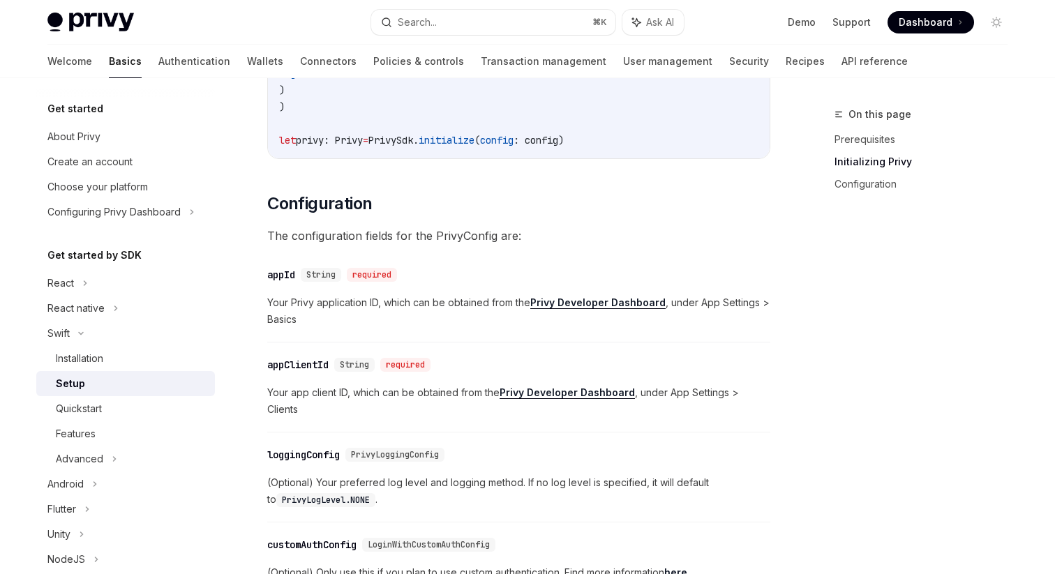
scroll to position [588, 0]
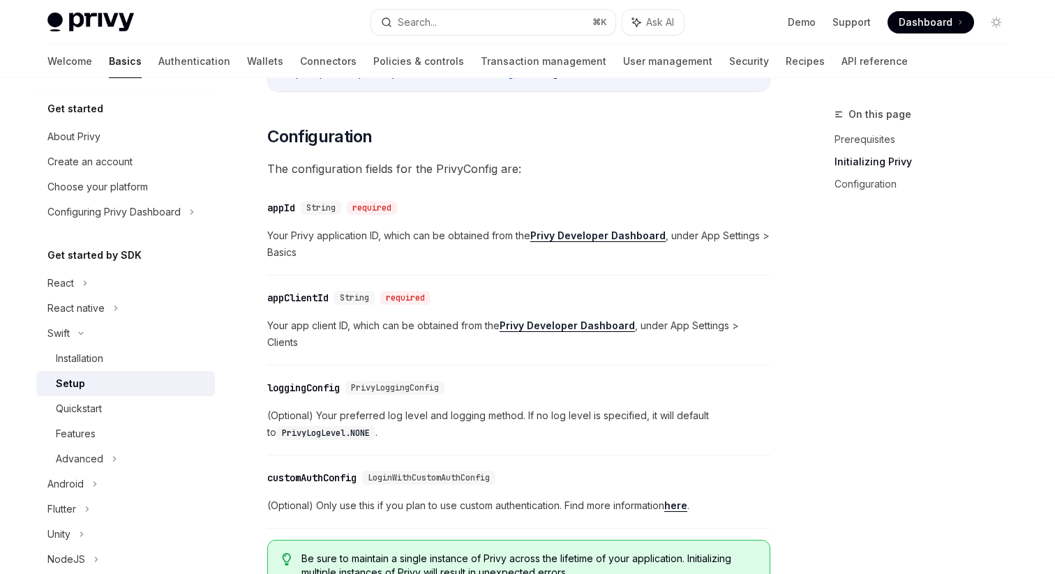
click at [483, 275] on div "​ appId String required Your Privy application ID, which can be obtained from t…" at bounding box center [518, 234] width 503 height 83
click at [412, 299] on div "required" at bounding box center [405, 298] width 50 height 14
click at [510, 299] on div "​ appClientId String required" at bounding box center [511, 298] width 489 height 17
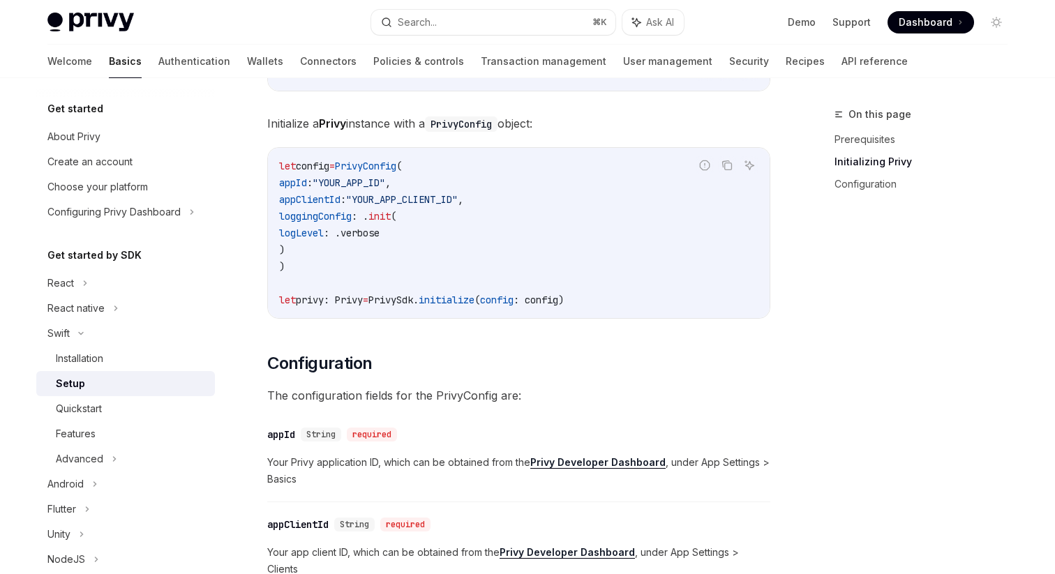
scroll to position [329, 0]
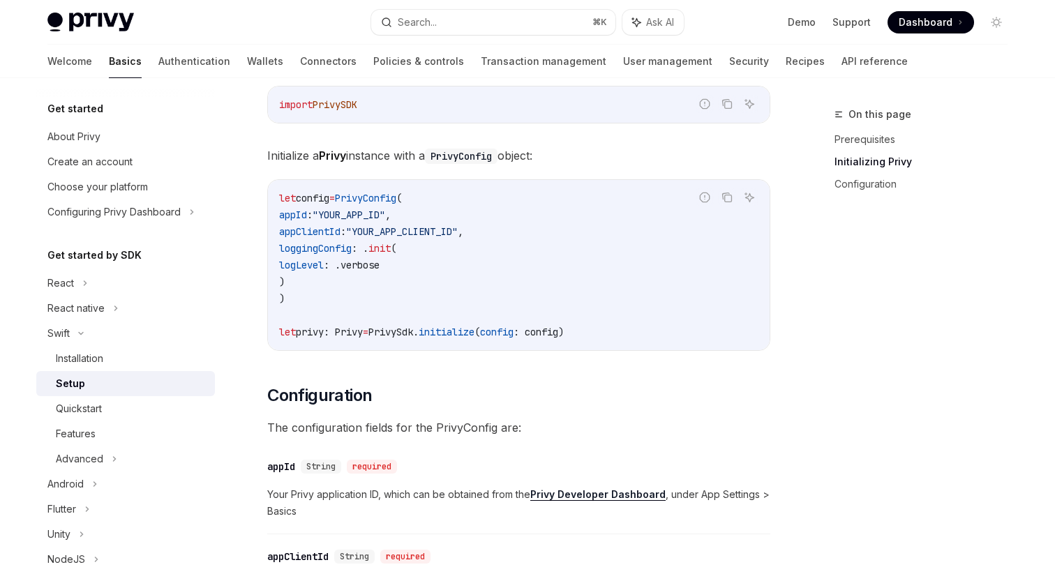
click at [332, 230] on span "appClientId" at bounding box center [309, 231] width 61 height 13
copy span "appClientId"
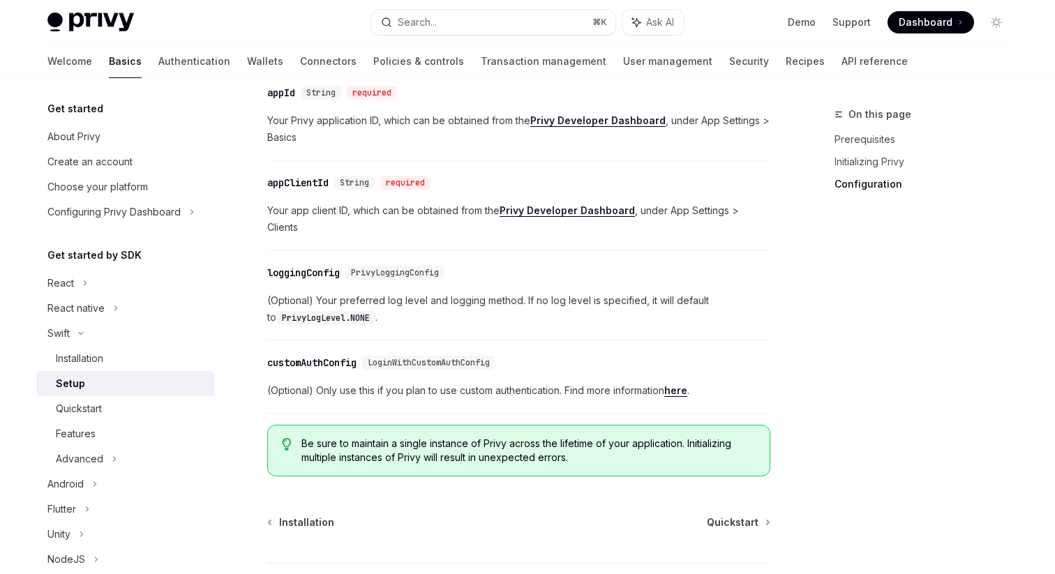
scroll to position [650, 0]
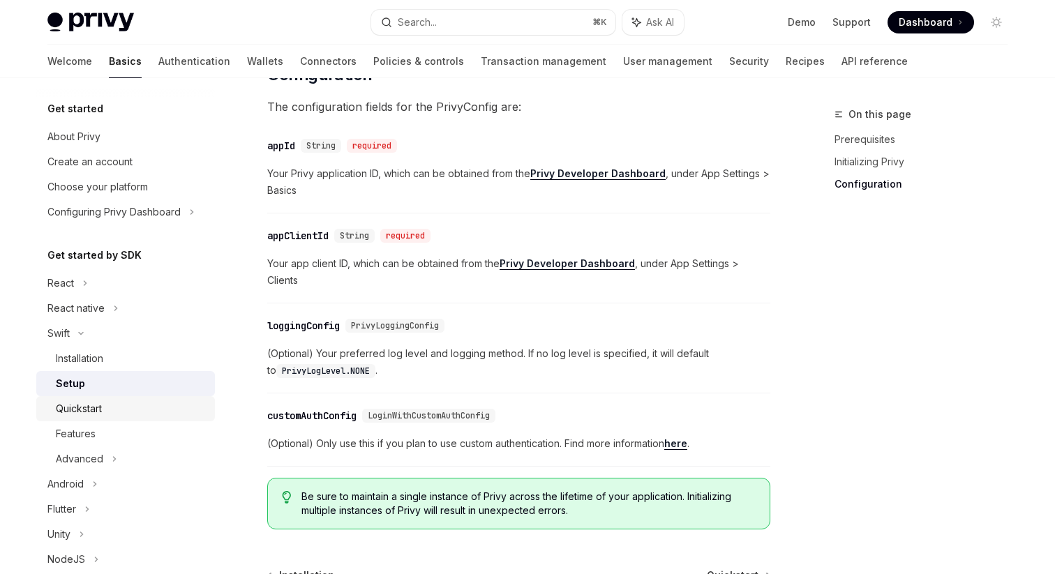
click at [96, 411] on div "Quickstart" at bounding box center [79, 409] width 46 height 17
type textarea "*"
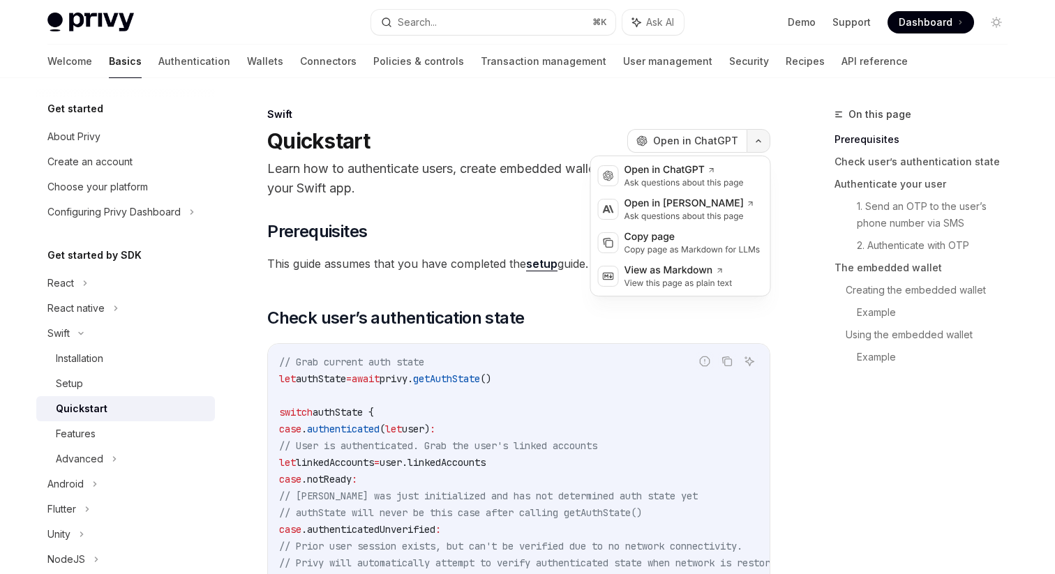
click at [759, 143] on icon "button" at bounding box center [758, 141] width 17 height 6
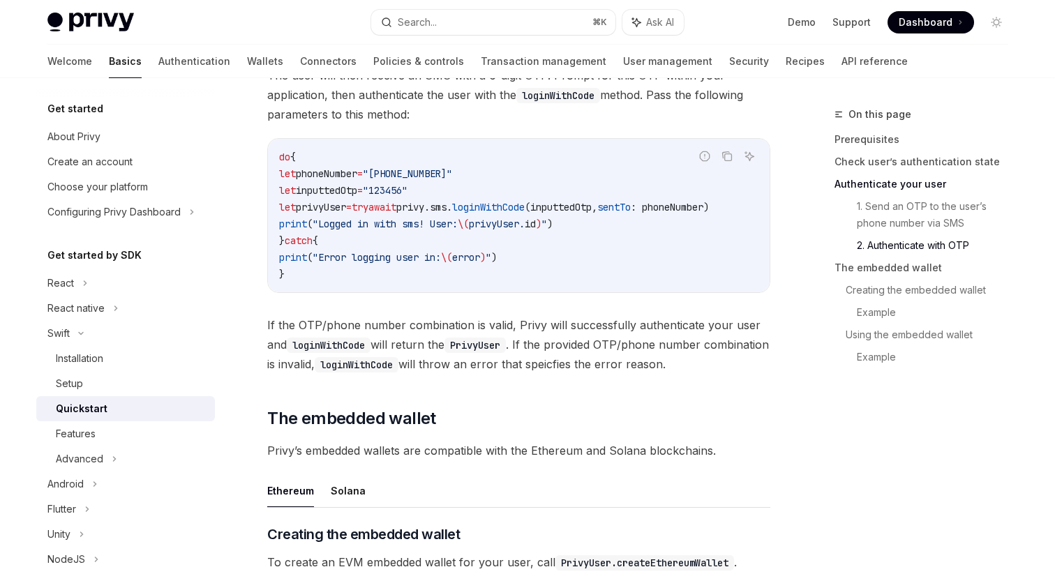
scroll to position [1365, 0]
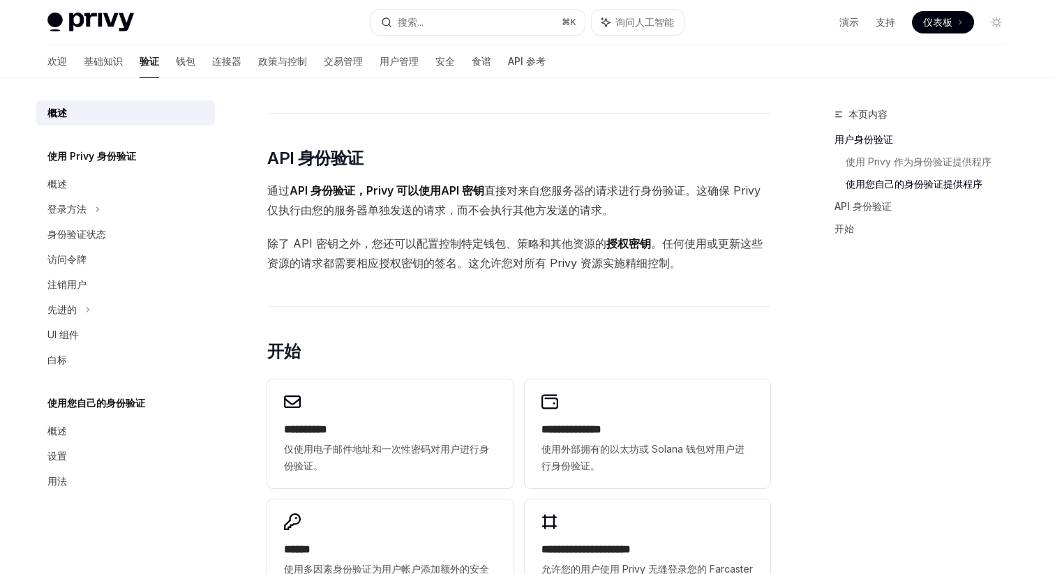
scroll to position [963, 0]
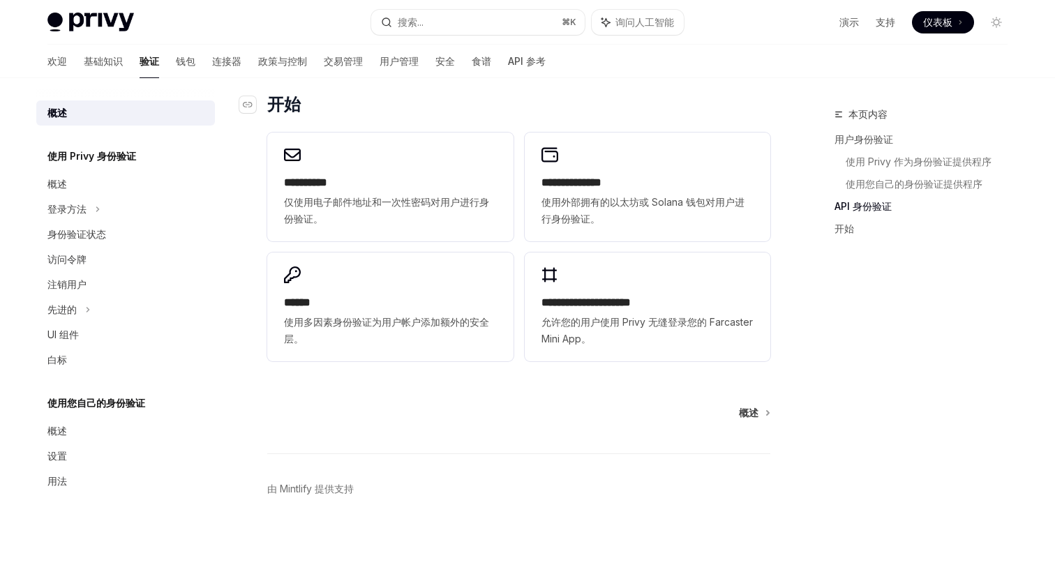
click at [709, 94] on h2 "​ 开始" at bounding box center [518, 105] width 503 height 22
